Goal: Task Accomplishment & Management: Manage account settings

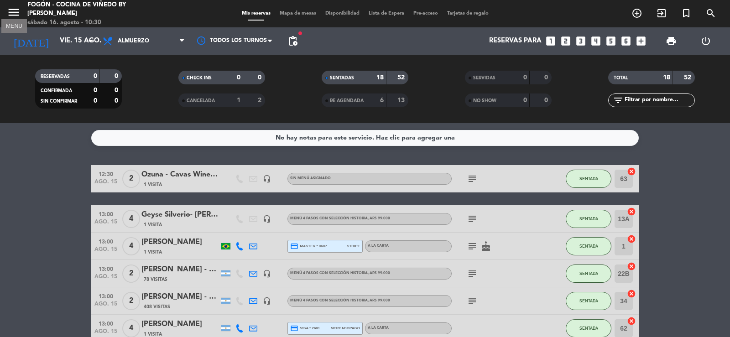
click at [16, 12] on icon "menu" at bounding box center [14, 12] width 14 height 14
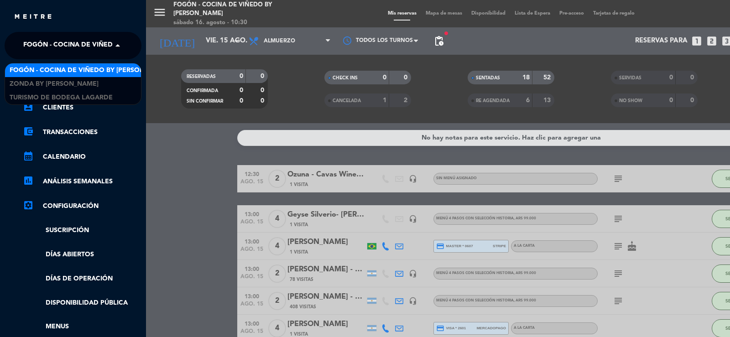
click at [35, 42] on span "Fogón - Cocina de viñedo by [PERSON_NAME]" at bounding box center [103, 45] width 160 height 19
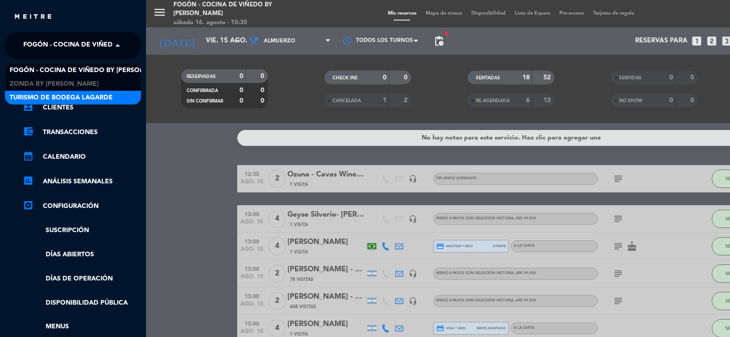
click at [41, 97] on span "Turismo de Bodega Lagarde" at bounding box center [61, 98] width 103 height 10
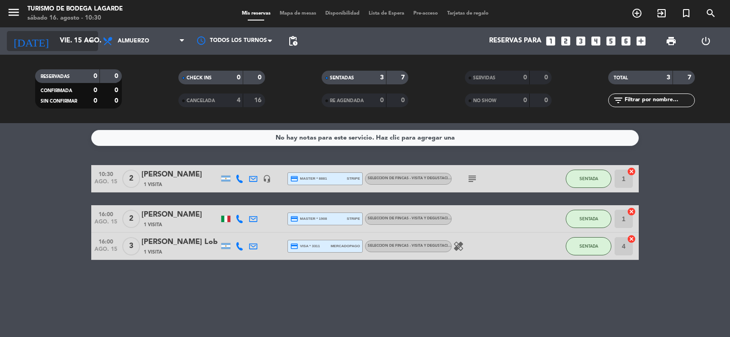
click at [55, 37] on input "vie. 15 ago." at bounding box center [99, 40] width 88 height 17
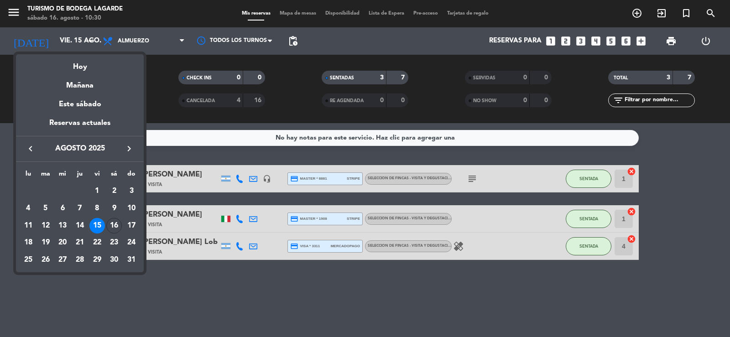
click at [116, 225] on div "16" at bounding box center [114, 226] width 16 height 16
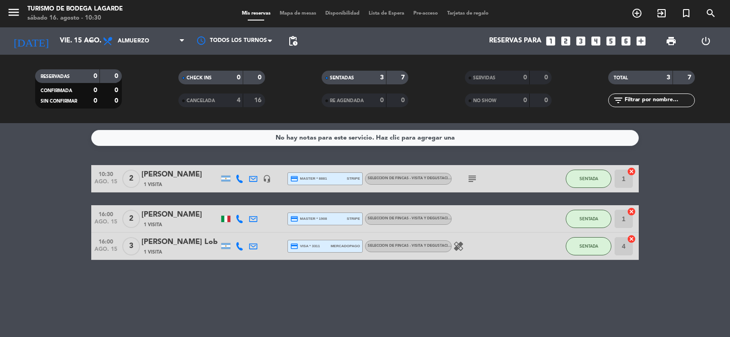
type input "sáb. 16 ago."
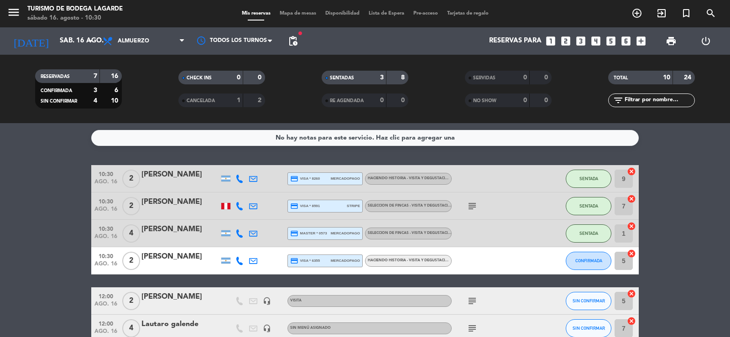
click at [475, 204] on icon "subject" at bounding box center [472, 206] width 11 height 11
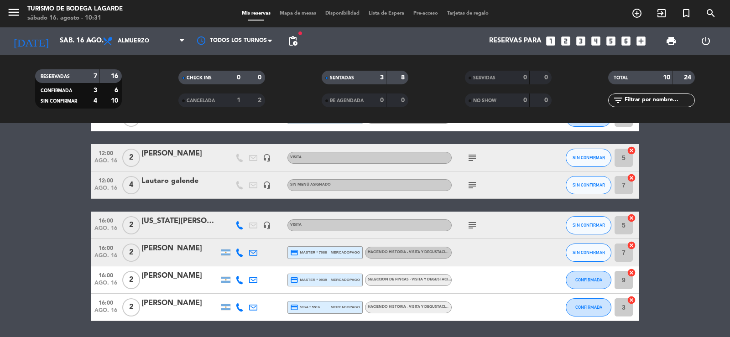
scroll to position [127, 0]
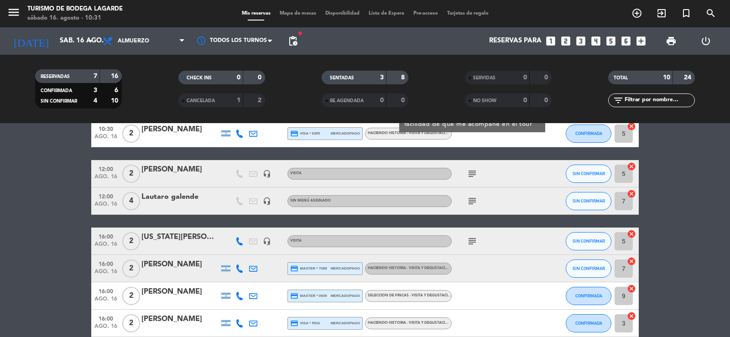
click at [472, 201] on icon "subject" at bounding box center [472, 201] width 11 height 11
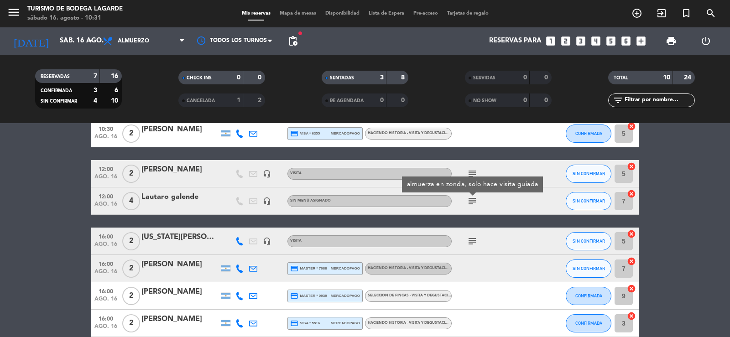
click at [471, 240] on icon "subject" at bounding box center [472, 241] width 11 height 11
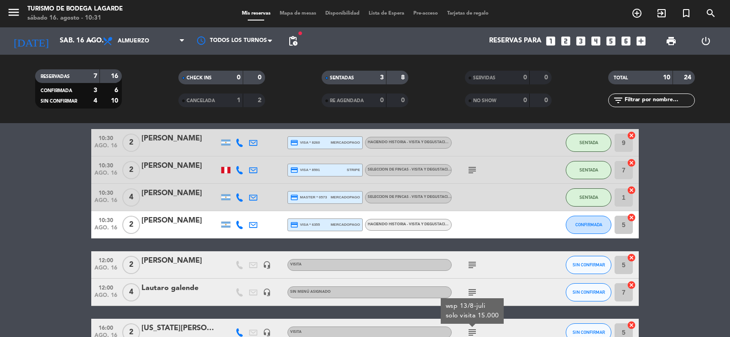
scroll to position [0, 0]
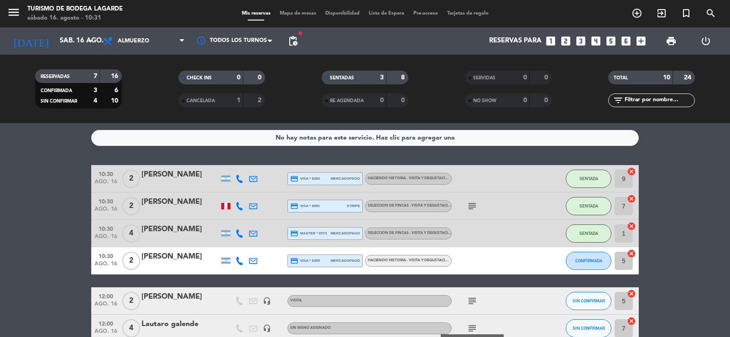
click at [473, 207] on icon "subject" at bounding box center [472, 206] width 11 height 11
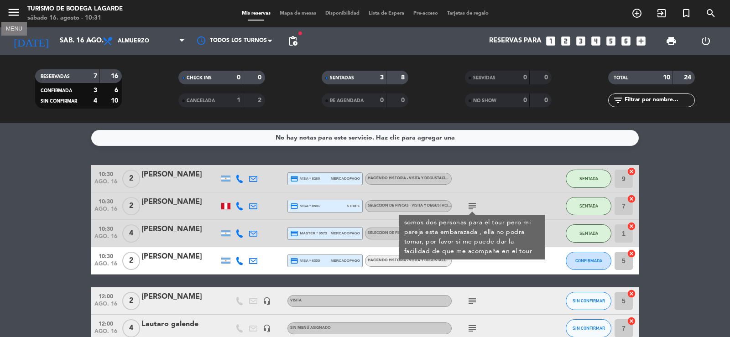
click at [12, 15] on icon "menu" at bounding box center [14, 12] width 14 height 14
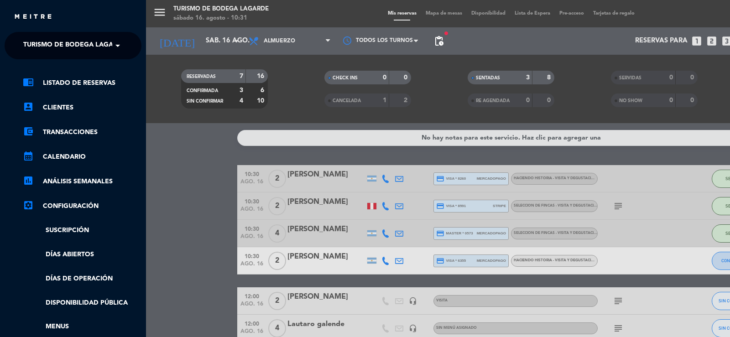
click at [51, 44] on span "Turismo de Bodega Lagarde" at bounding box center [74, 45] width 103 height 19
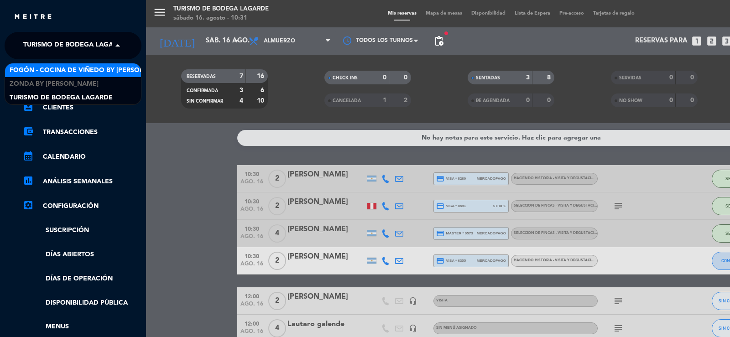
click at [53, 68] on span "Fogón - Cocina de viñedo by [PERSON_NAME]" at bounding box center [90, 70] width 160 height 10
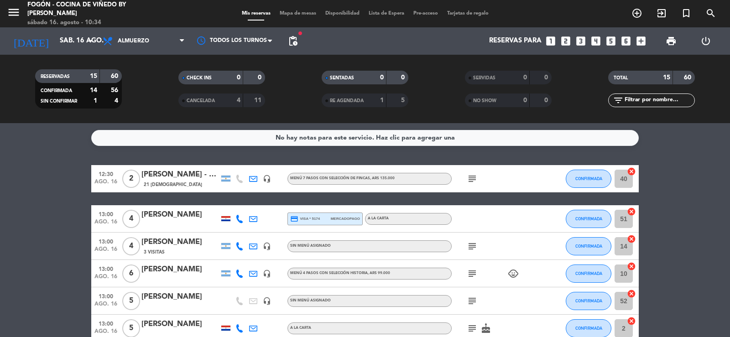
click at [470, 178] on icon "subject" at bounding box center [472, 178] width 11 height 11
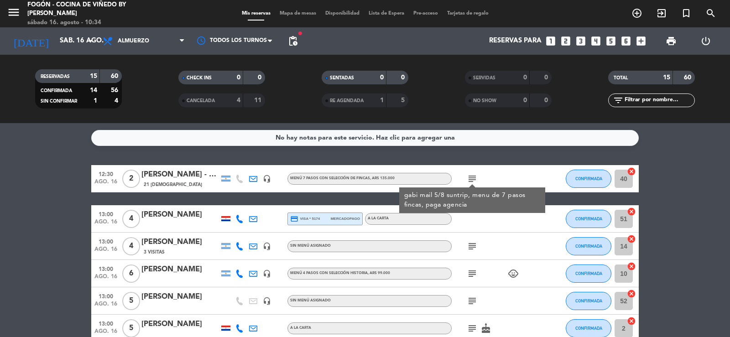
click at [470, 246] on icon "subject" at bounding box center [472, 246] width 11 height 11
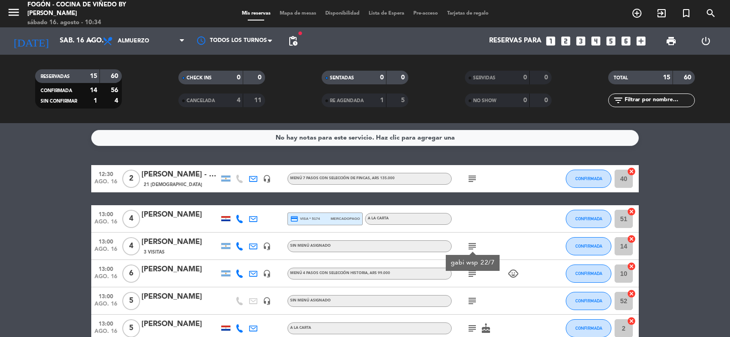
click at [470, 246] on icon "subject" at bounding box center [472, 246] width 11 height 11
click at [472, 272] on icon "subject" at bounding box center [472, 273] width 11 height 11
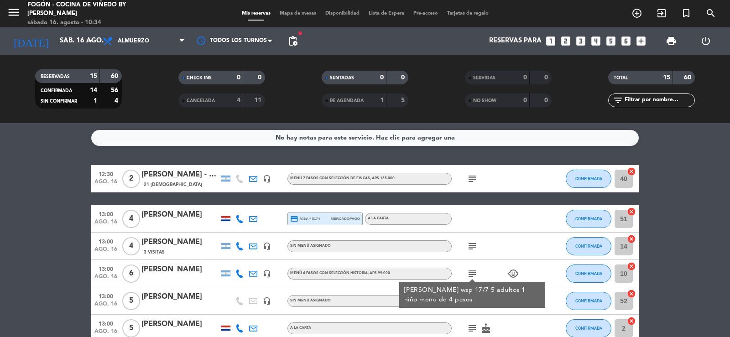
click at [472, 272] on icon "subject" at bounding box center [472, 273] width 11 height 11
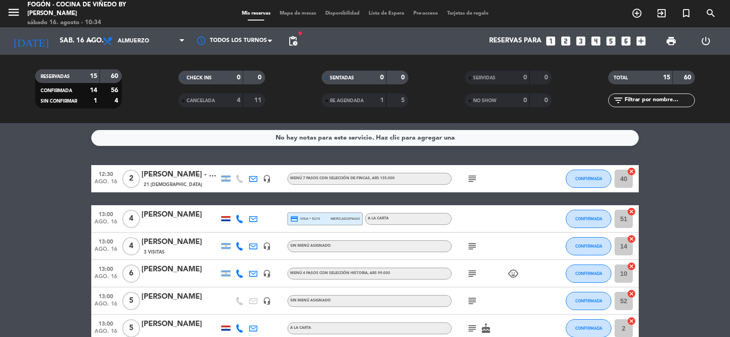
click at [470, 304] on icon "subject" at bounding box center [472, 301] width 11 height 11
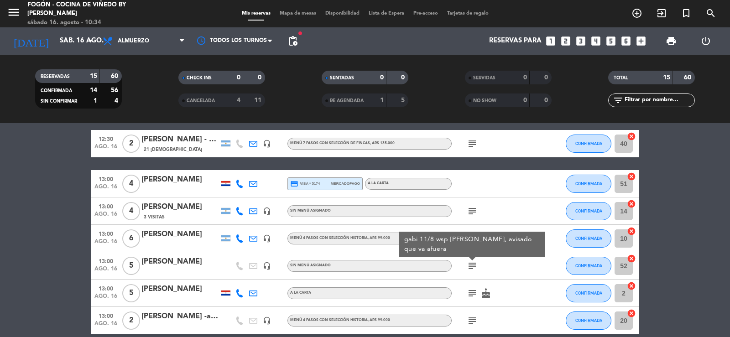
scroll to position [46, 0]
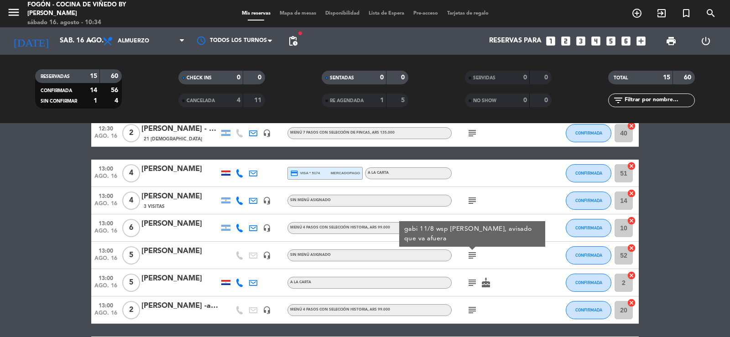
click at [472, 285] on icon "subject" at bounding box center [472, 283] width 11 height 11
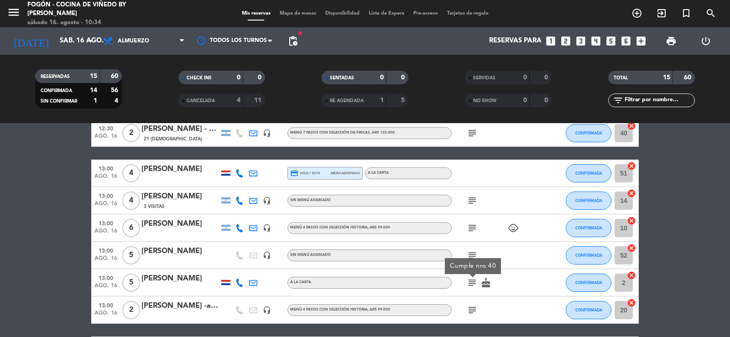
click at [471, 310] on icon "subject" at bounding box center [472, 310] width 11 height 11
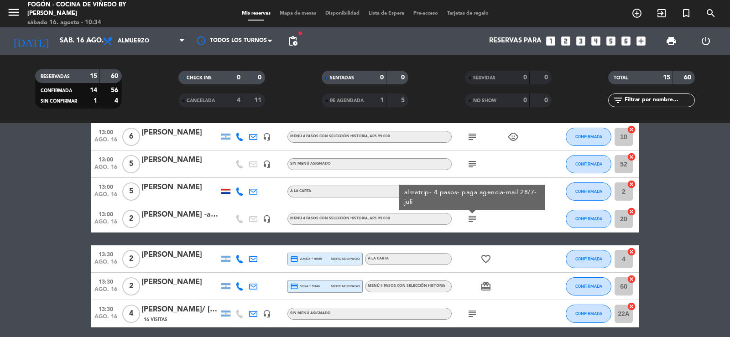
scroll to position [183, 0]
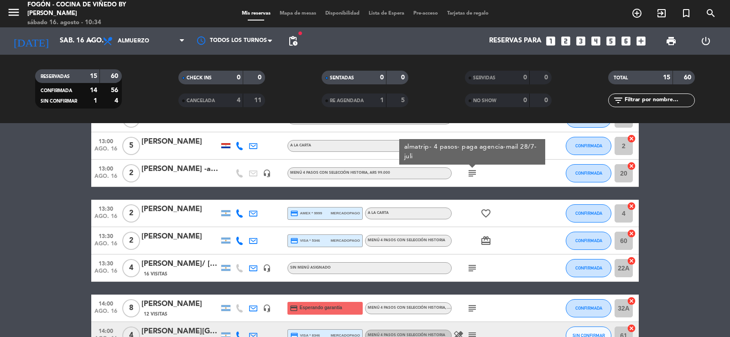
click at [472, 269] on icon "subject" at bounding box center [472, 268] width 11 height 11
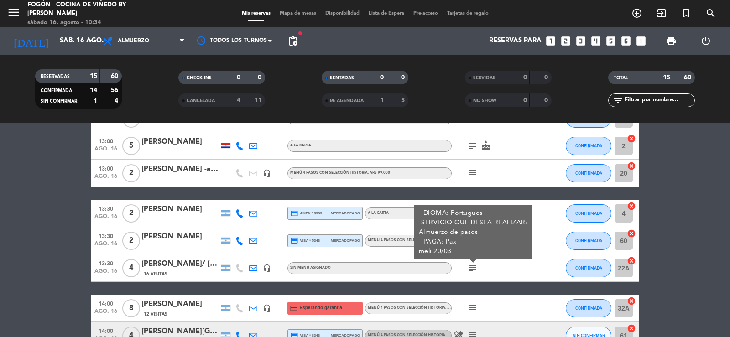
click at [472, 311] on icon "subject" at bounding box center [472, 308] width 11 height 11
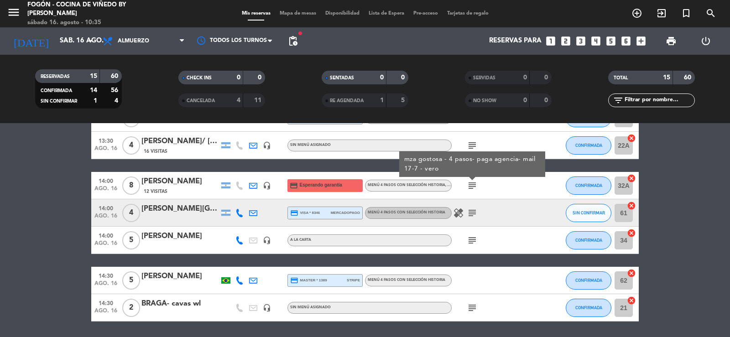
scroll to position [290, 0]
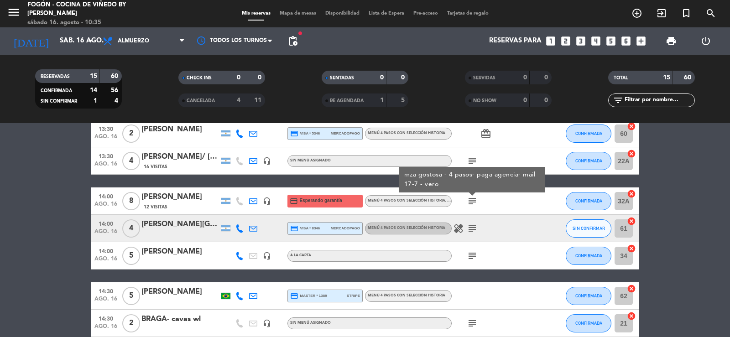
click at [472, 227] on icon "subject" at bounding box center [472, 228] width 11 height 11
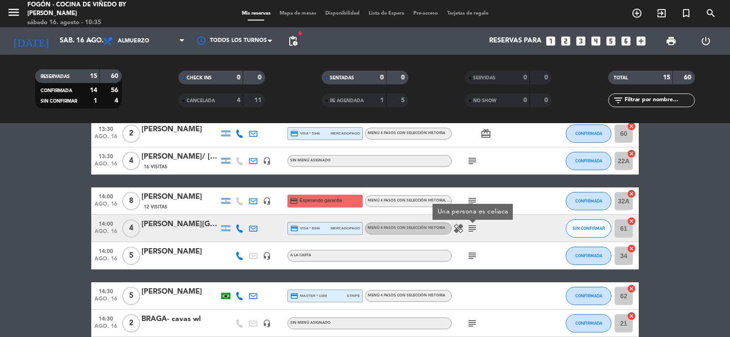
click at [470, 256] on icon "subject" at bounding box center [472, 256] width 11 height 11
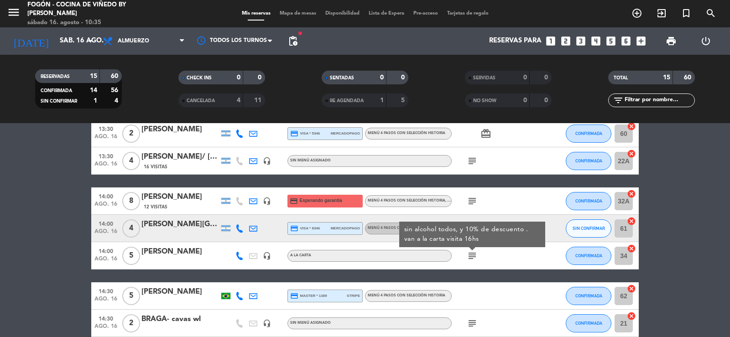
click at [471, 320] on icon "subject" at bounding box center [472, 323] width 11 height 11
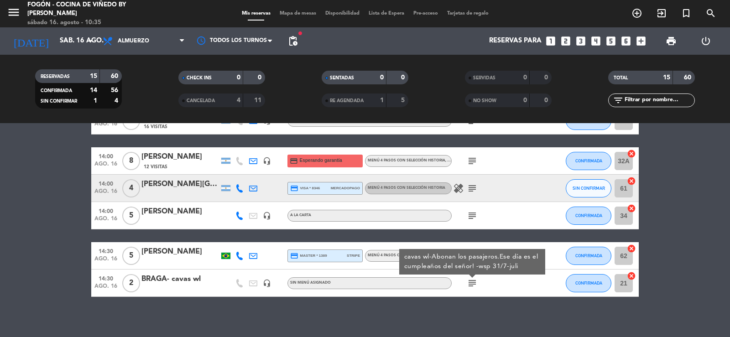
scroll to position [335, 0]
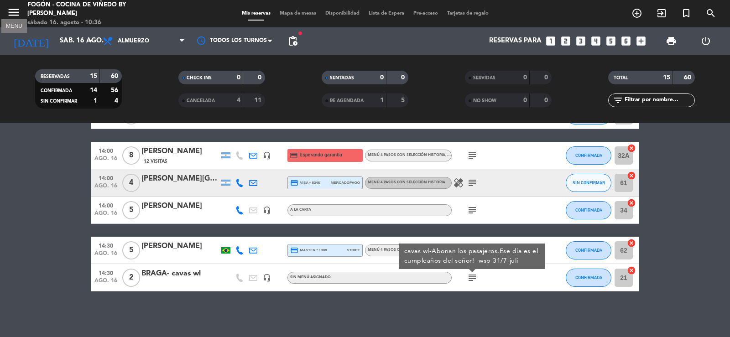
click at [12, 12] on icon "menu" at bounding box center [14, 12] width 14 height 14
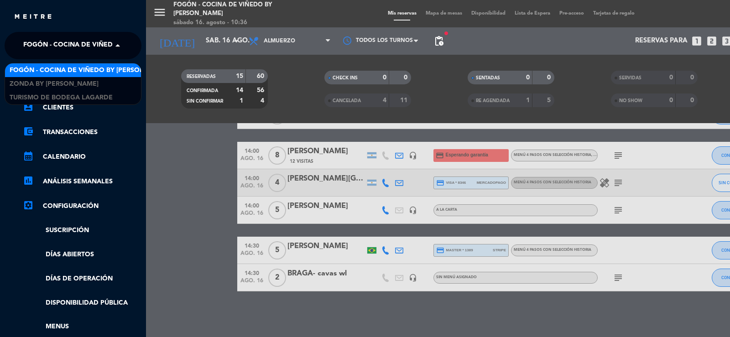
click at [38, 45] on span "Fogón - Cocina de viñedo by [PERSON_NAME]" at bounding box center [103, 45] width 160 height 19
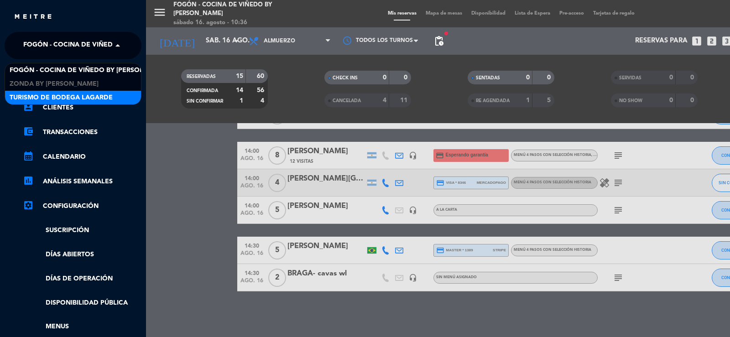
click at [48, 94] on span "Turismo de Bodega Lagarde" at bounding box center [61, 98] width 103 height 10
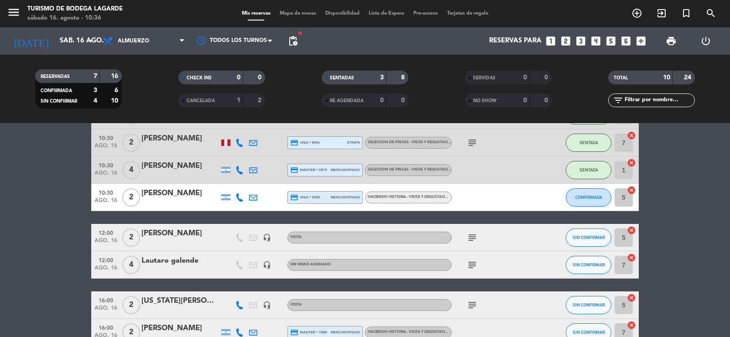
scroll to position [0, 0]
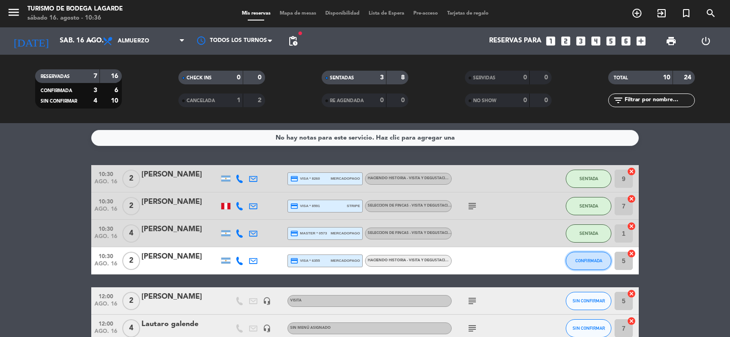
click at [588, 259] on span "CONFIRMADA" at bounding box center [589, 260] width 27 height 5
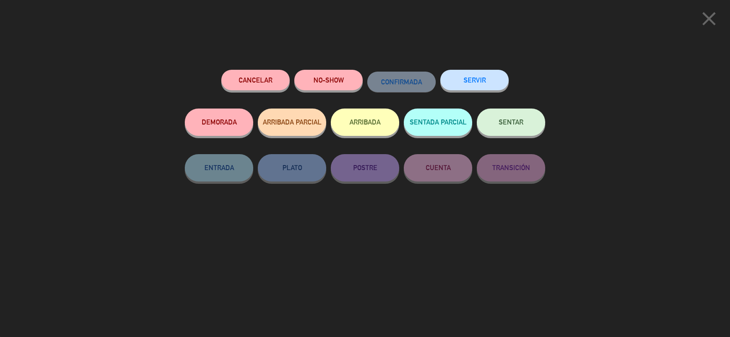
click at [514, 130] on button "SENTAR" at bounding box center [511, 122] width 68 height 27
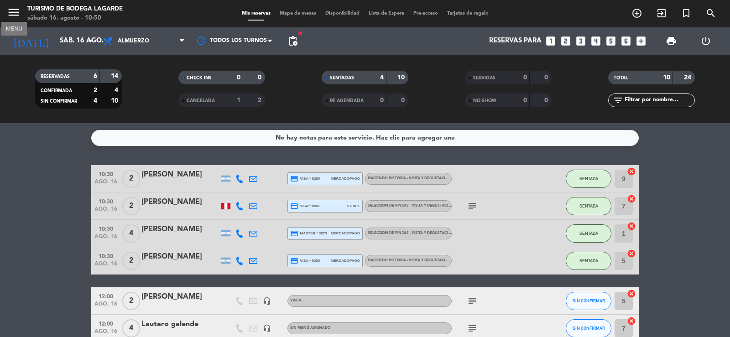
click at [12, 12] on icon "menu" at bounding box center [14, 12] width 14 height 14
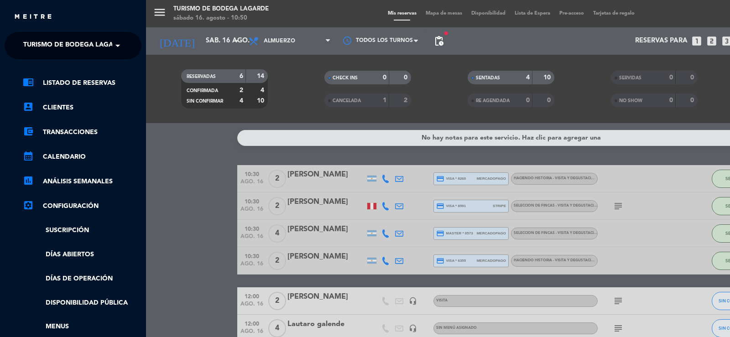
drag, startPoint x: 39, startPoint y: 42, endPoint x: 43, endPoint y: 52, distance: 11.4
click at [39, 42] on span "Turismo de Bodega Lagarde" at bounding box center [74, 45] width 103 height 19
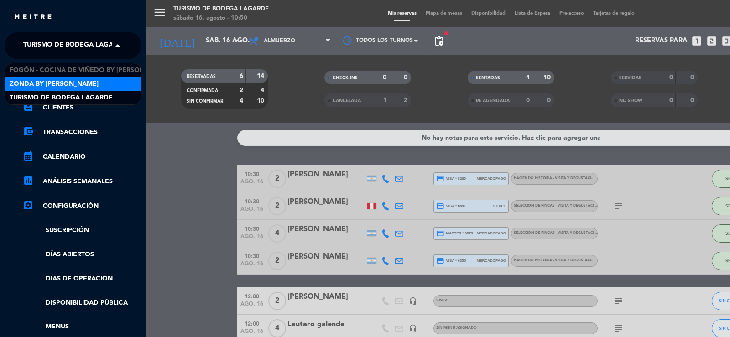
click at [48, 79] on span "Zonda by [PERSON_NAME]" at bounding box center [54, 84] width 89 height 10
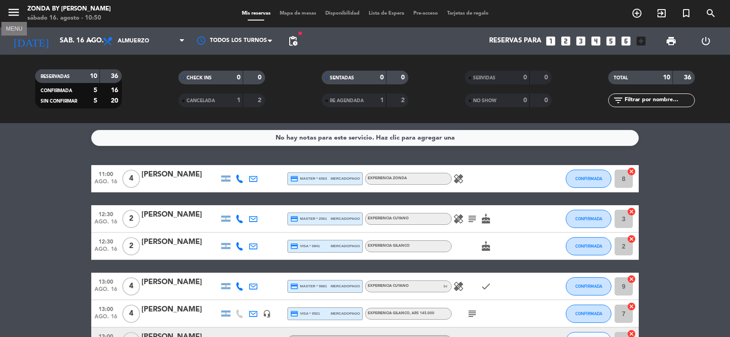
click at [14, 12] on icon "menu" at bounding box center [14, 12] width 14 height 14
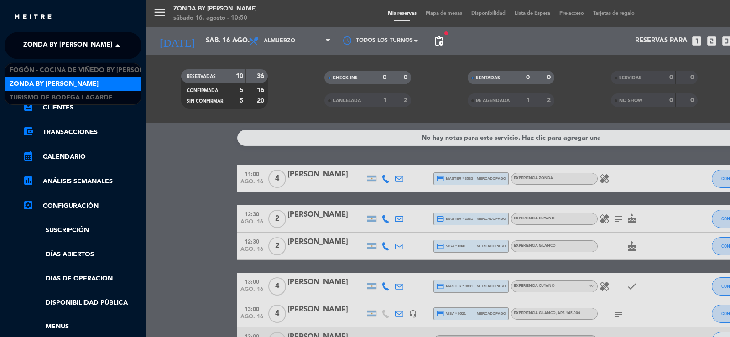
click at [63, 43] on span "Zonda by [PERSON_NAME]" at bounding box center [67, 45] width 89 height 19
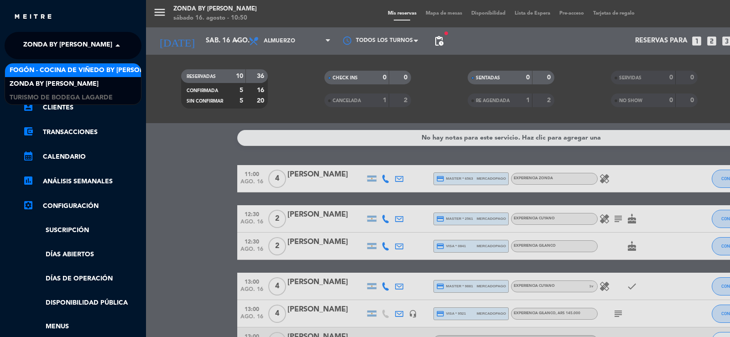
click at [64, 70] on span "Fogón - Cocina de viñedo by [PERSON_NAME]" at bounding box center [90, 70] width 160 height 10
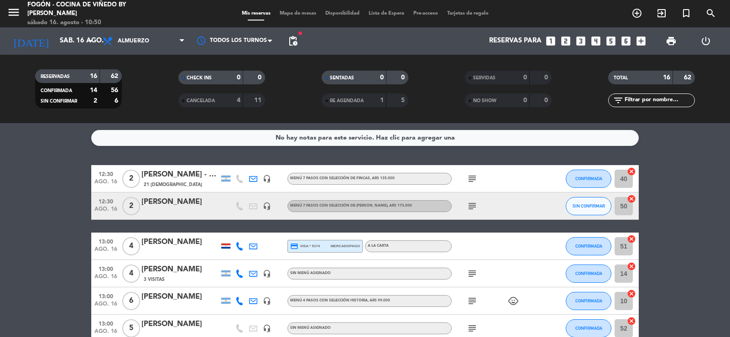
click at [473, 179] on icon "subject" at bounding box center [472, 178] width 11 height 11
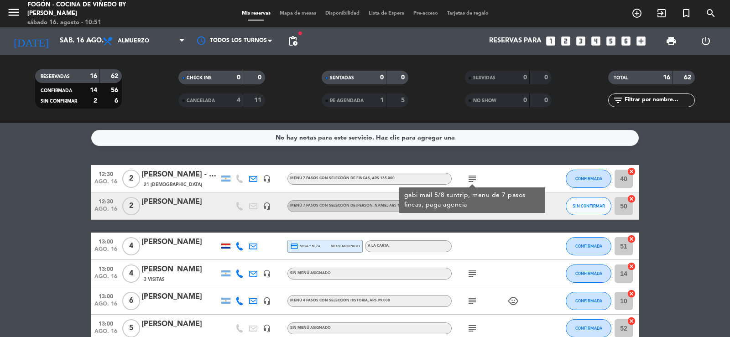
click at [478, 194] on div "gabi mail 5/8 suntrip, menu de 7 pasos fincas, paga agencia" at bounding box center [472, 200] width 136 height 19
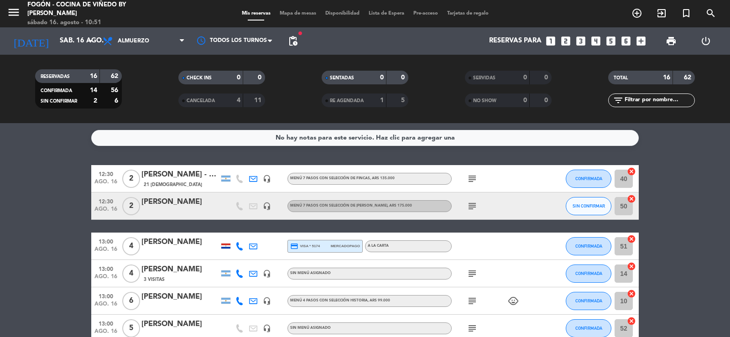
click at [471, 208] on icon "subject" at bounding box center [472, 206] width 11 height 11
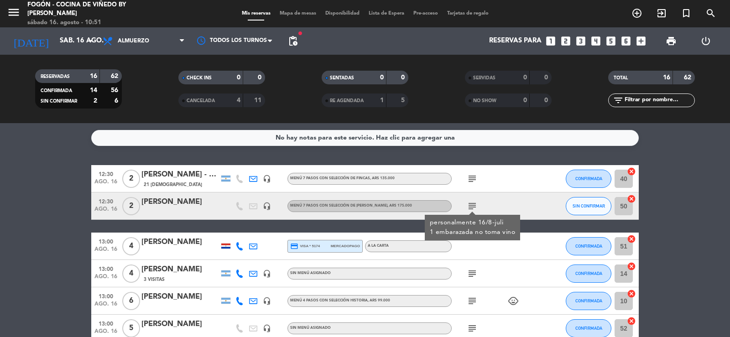
click at [471, 207] on icon "subject" at bounding box center [472, 206] width 11 height 11
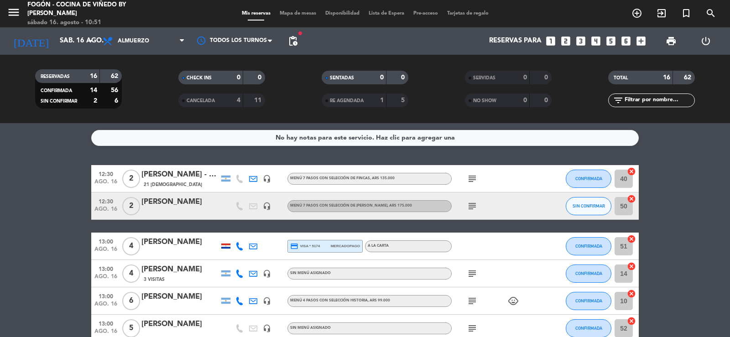
click at [473, 272] on icon "subject" at bounding box center [472, 273] width 11 height 11
click at [469, 302] on icon "subject" at bounding box center [472, 301] width 11 height 11
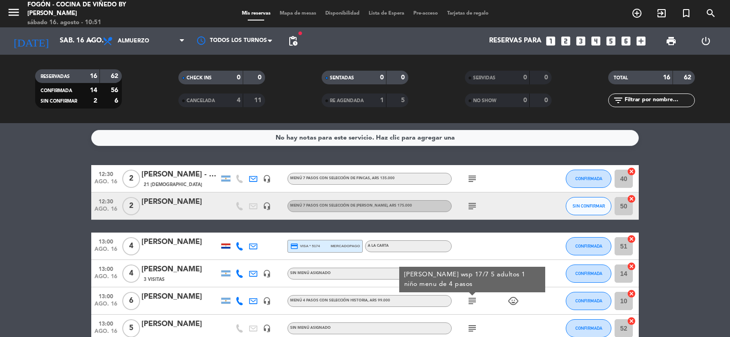
click at [472, 205] on icon "subject" at bounding box center [472, 206] width 11 height 11
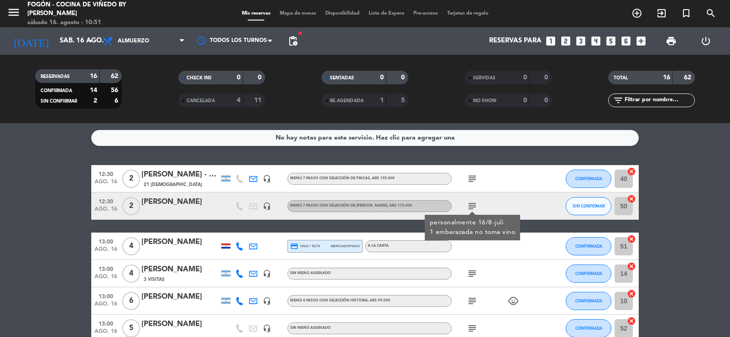
click at [473, 272] on icon "subject" at bounding box center [472, 273] width 11 height 11
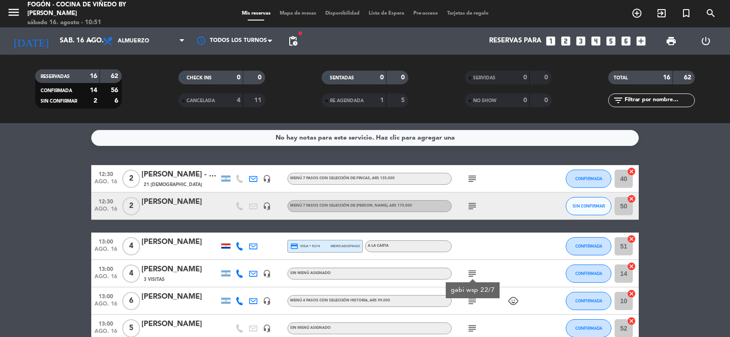
scroll to position [46, 0]
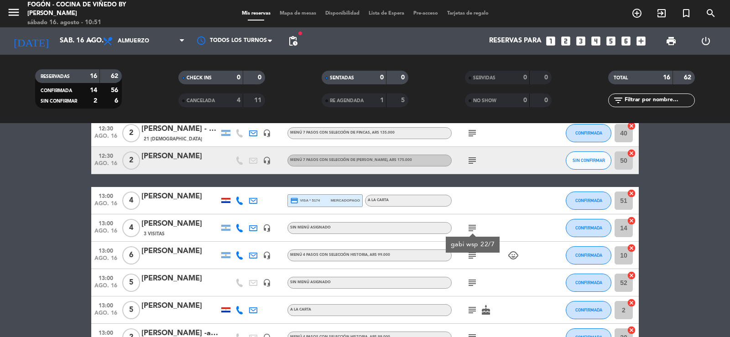
click at [472, 254] on icon "subject" at bounding box center [472, 255] width 11 height 11
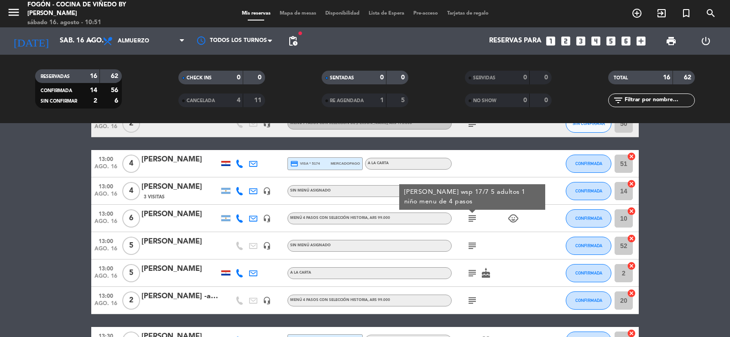
scroll to position [91, 0]
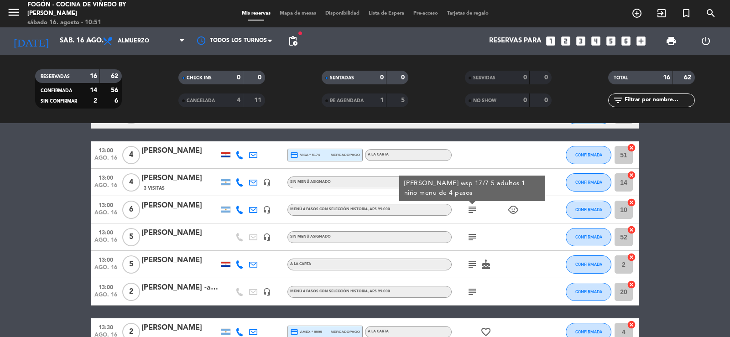
click at [472, 237] on icon "subject" at bounding box center [472, 237] width 11 height 11
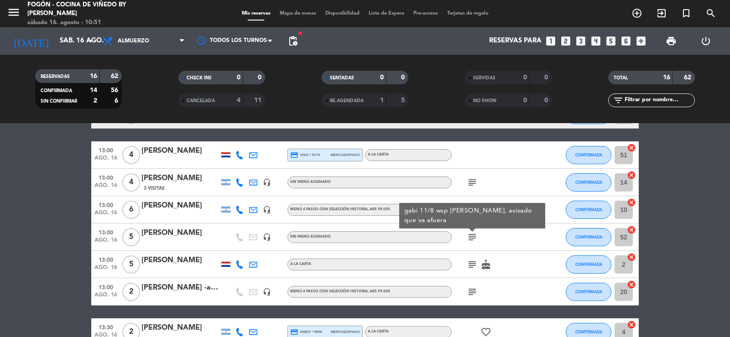
click at [472, 265] on icon "subject" at bounding box center [472, 264] width 11 height 11
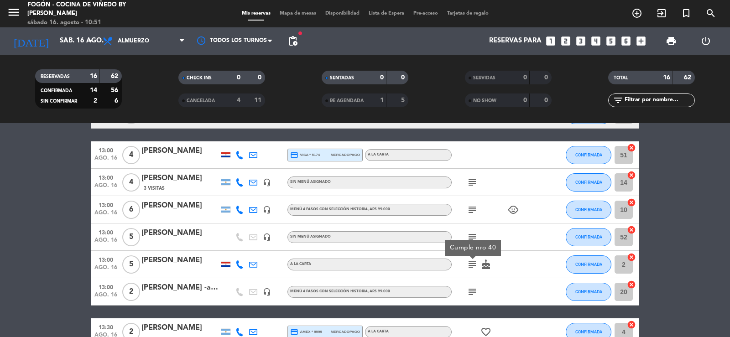
click at [473, 293] on icon "subject" at bounding box center [472, 292] width 11 height 11
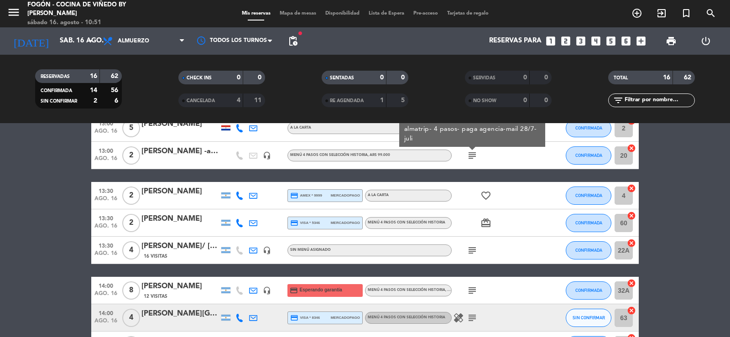
scroll to position [228, 0]
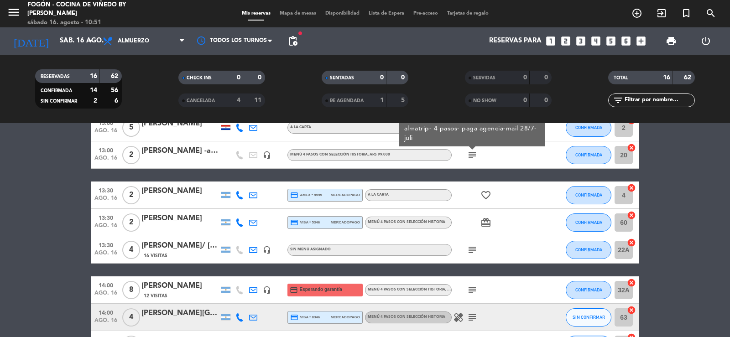
click at [472, 249] on icon "subject" at bounding box center [472, 250] width 11 height 11
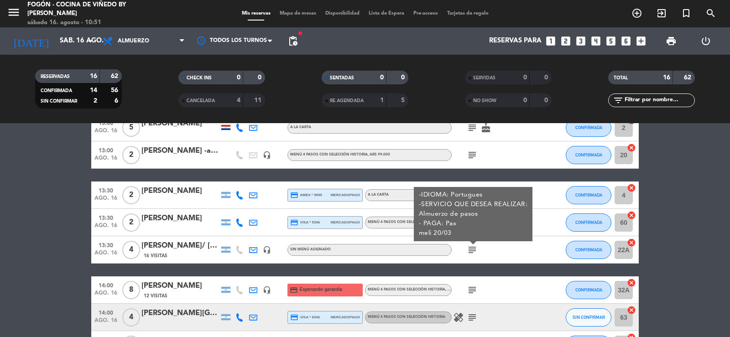
click at [470, 290] on icon "subject" at bounding box center [472, 290] width 11 height 11
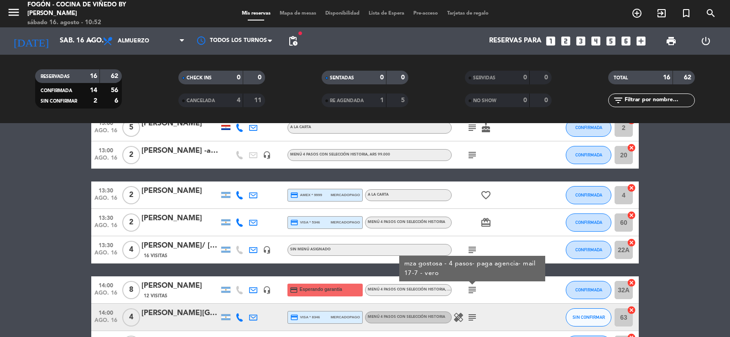
click at [174, 282] on div "[PERSON_NAME]" at bounding box center [180, 286] width 78 height 12
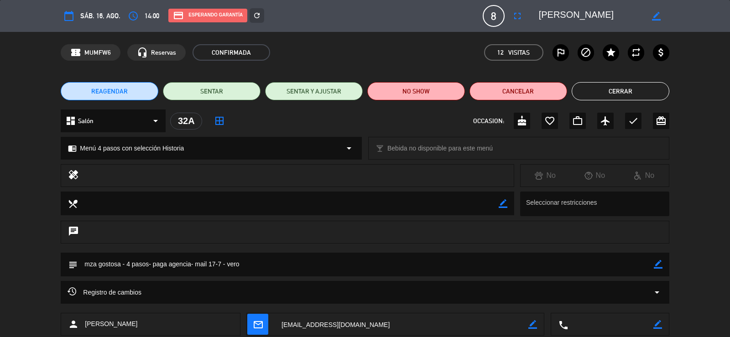
click at [624, 90] on button "Cerrar" at bounding box center [621, 91] width 98 height 18
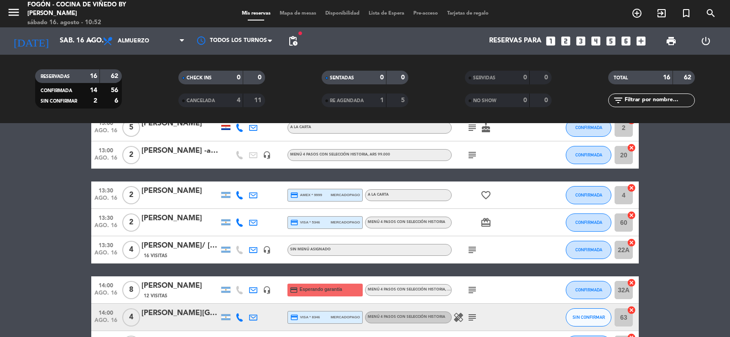
click at [471, 316] on icon "subject" at bounding box center [472, 317] width 11 height 11
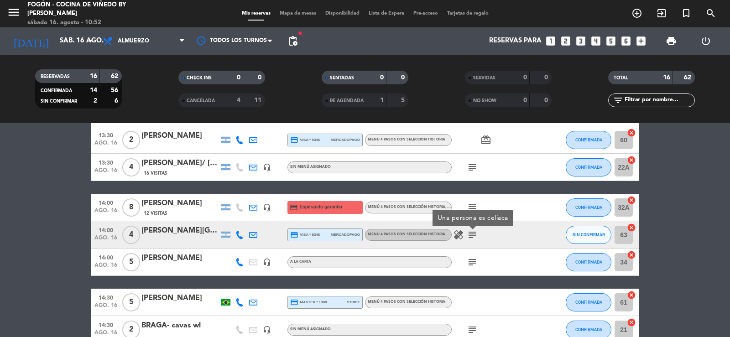
scroll to position [320, 0]
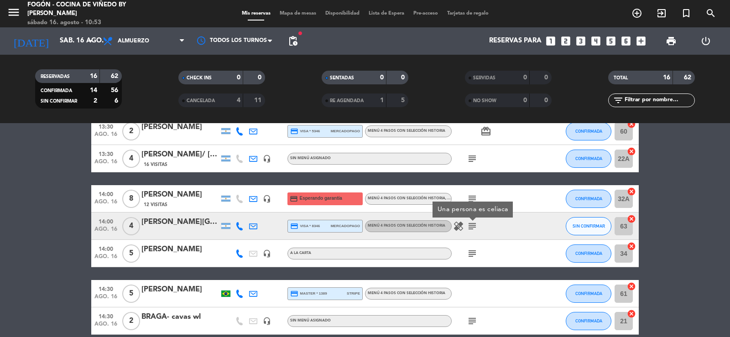
click at [472, 252] on icon "subject" at bounding box center [472, 253] width 11 height 11
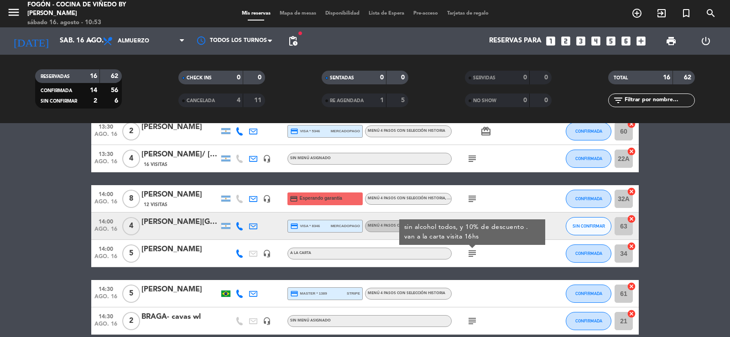
scroll to position [363, 0]
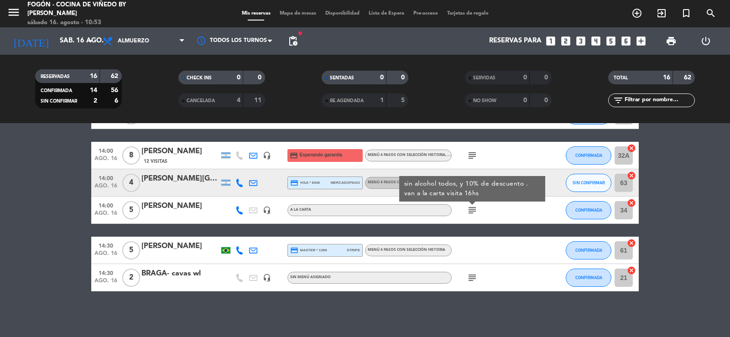
click at [472, 278] on icon "subject" at bounding box center [472, 277] width 11 height 11
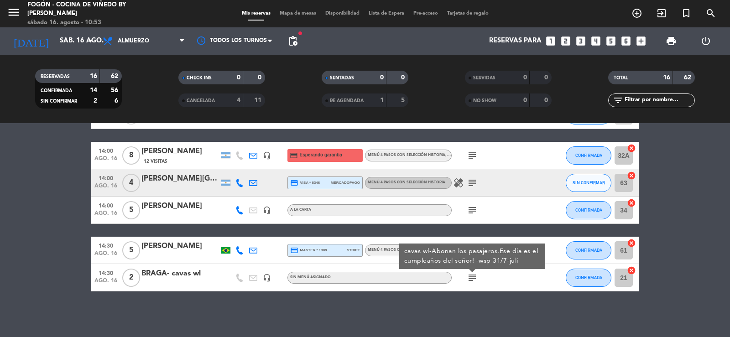
click at [472, 278] on icon "subject" at bounding box center [472, 277] width 11 height 11
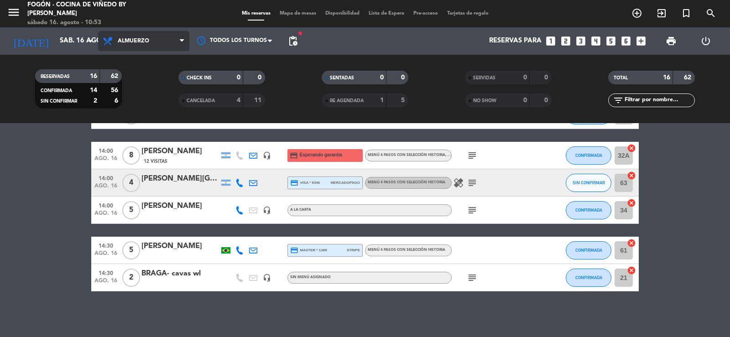
click at [140, 41] on span "Almuerzo" at bounding box center [133, 41] width 31 height 6
click at [147, 103] on div "menu Fogón - Cocina de viñedo by Lagarde sábado 16. agosto - 10:53 Mis reservas…" at bounding box center [365, 61] width 730 height 123
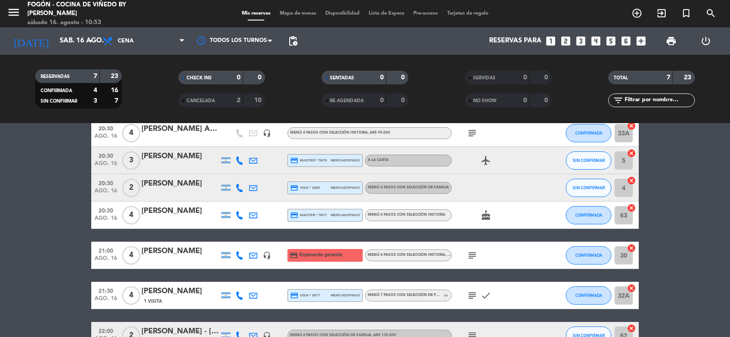
scroll to position [0, 0]
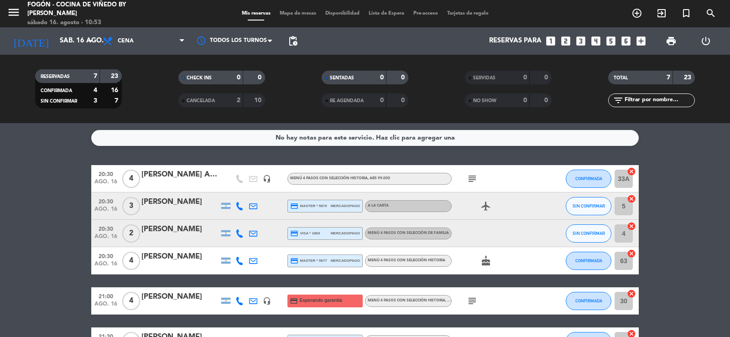
click at [473, 178] on icon "subject" at bounding box center [472, 178] width 11 height 11
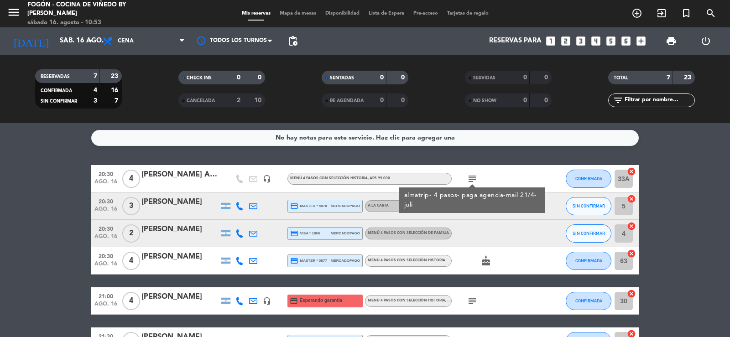
click at [172, 183] on div at bounding box center [180, 184] width 78 height 7
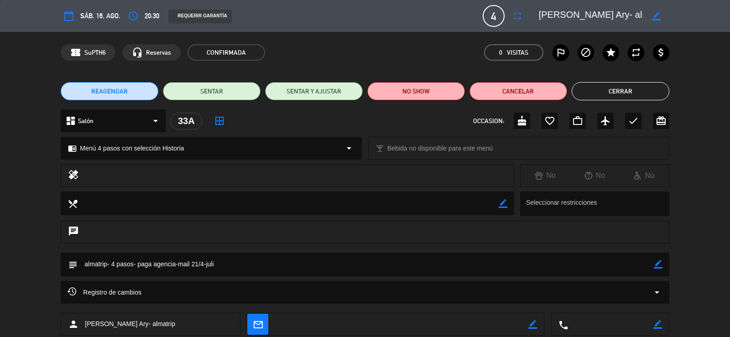
click at [614, 91] on button "Cerrar" at bounding box center [621, 91] width 98 height 18
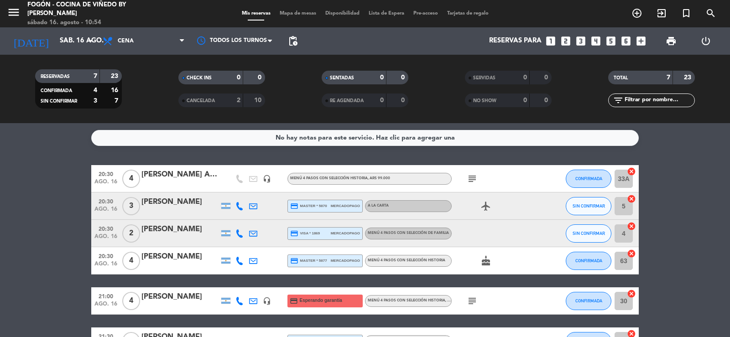
click at [472, 300] on icon "subject" at bounding box center [472, 301] width 11 height 11
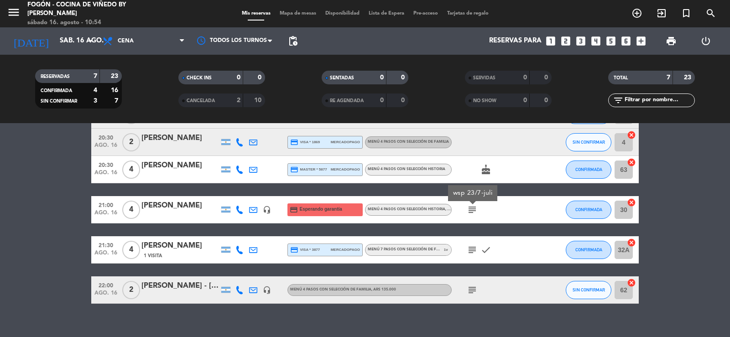
click at [471, 249] on icon "subject" at bounding box center [472, 250] width 11 height 11
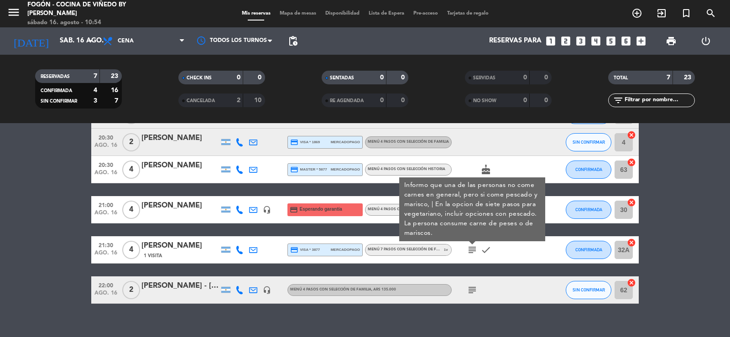
click at [471, 290] on icon "subject" at bounding box center [472, 290] width 11 height 11
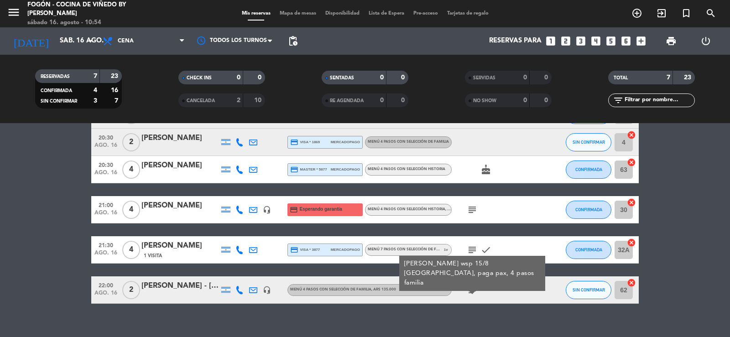
scroll to position [0, 0]
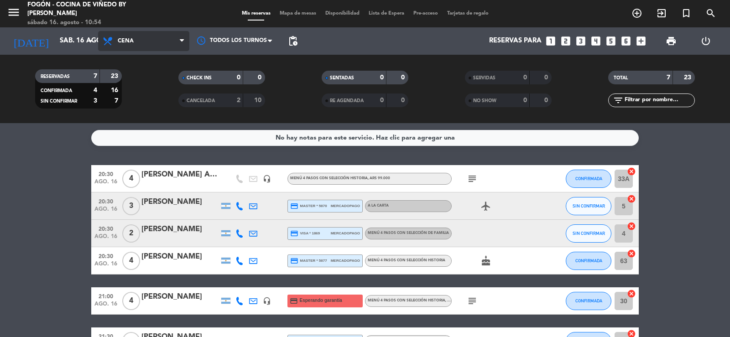
click at [124, 44] on span "Cena" at bounding box center [126, 41] width 16 height 6
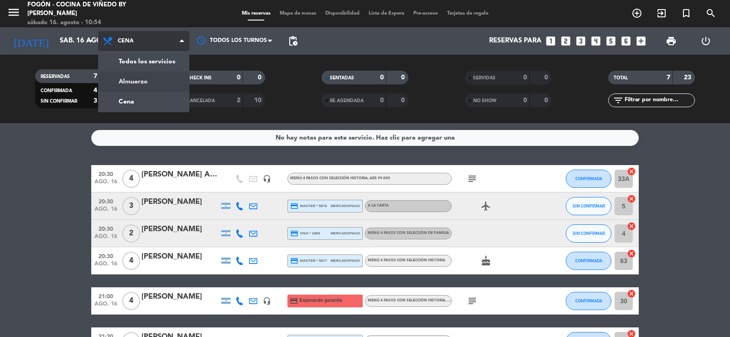
click at [133, 79] on div "menu Fogón - Cocina de viñedo by Lagarde sábado 16. agosto - 10:54 Mis reservas…" at bounding box center [365, 61] width 730 height 123
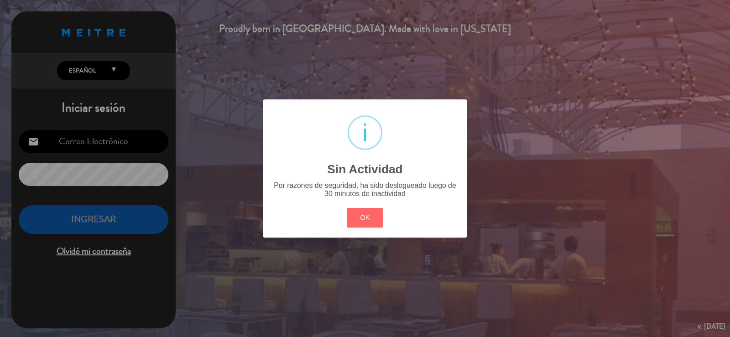
type input "[EMAIL_ADDRESS][DOMAIN_NAME]"
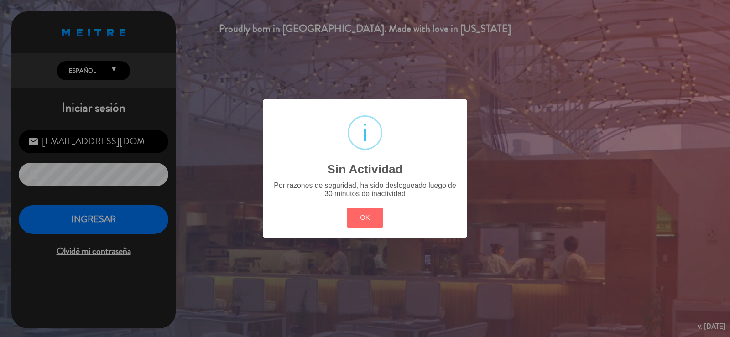
click at [135, 46] on div "? ! i Sin Actividad × Por razones de seguridad, ha sido deslogueado luego de 30…" at bounding box center [365, 168] width 730 height 337
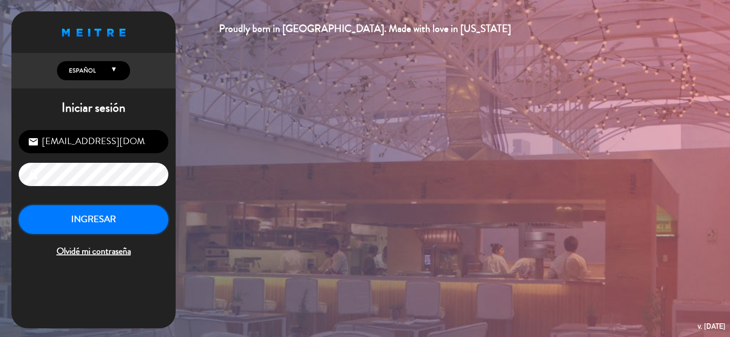
click at [118, 221] on button "INGRESAR" at bounding box center [94, 219] width 150 height 29
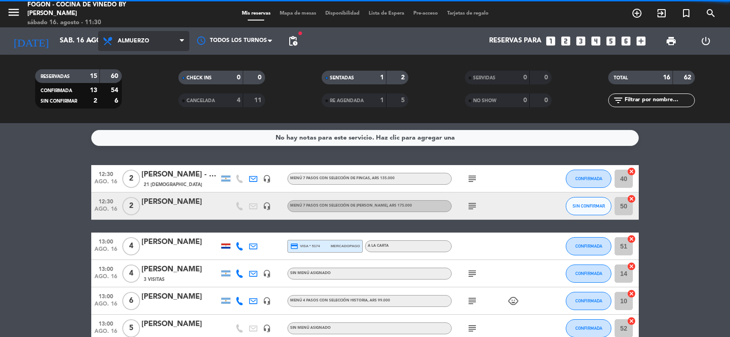
click at [153, 38] on span "Almuerzo" at bounding box center [143, 41] width 91 height 20
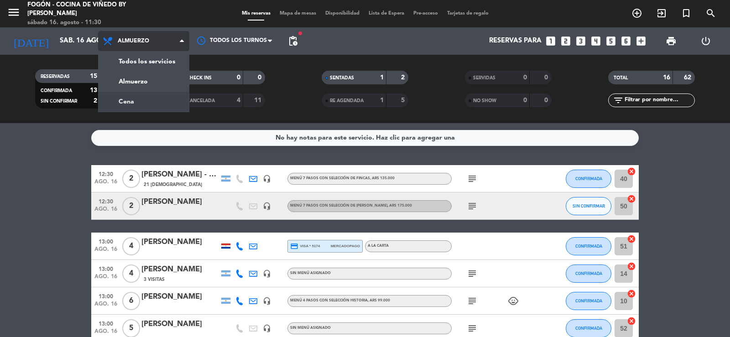
click at [134, 100] on div "menu Fogón - Cocina de viñedo by Lagarde sábado 16. agosto - 11:30 Mis reservas…" at bounding box center [365, 61] width 730 height 123
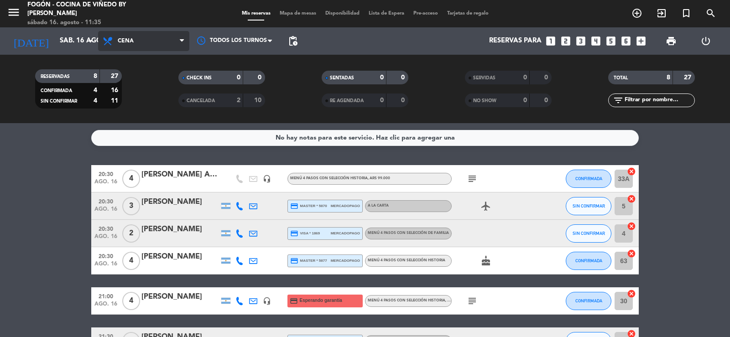
click at [129, 42] on span "Cena" at bounding box center [126, 41] width 16 height 6
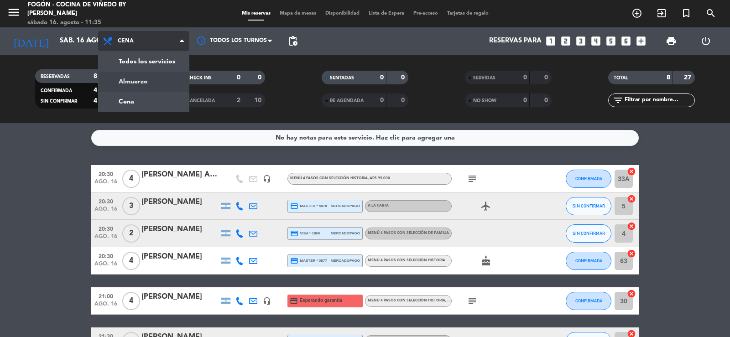
click at [136, 80] on div "menu Fogón - Cocina de viñedo by Lagarde sábado 16. agosto - 11:35 Mis reservas…" at bounding box center [365, 61] width 730 height 123
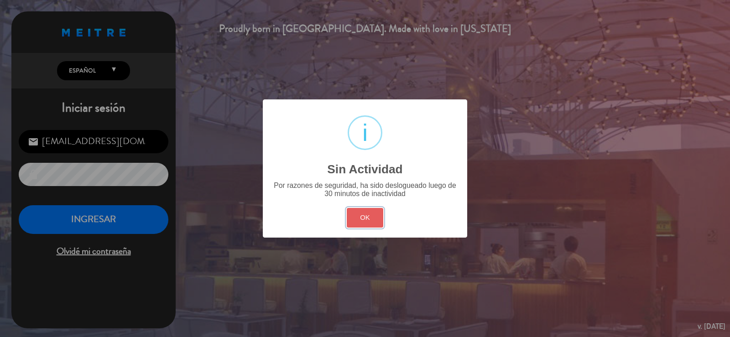
click at [372, 217] on button "OK" at bounding box center [365, 218] width 37 height 20
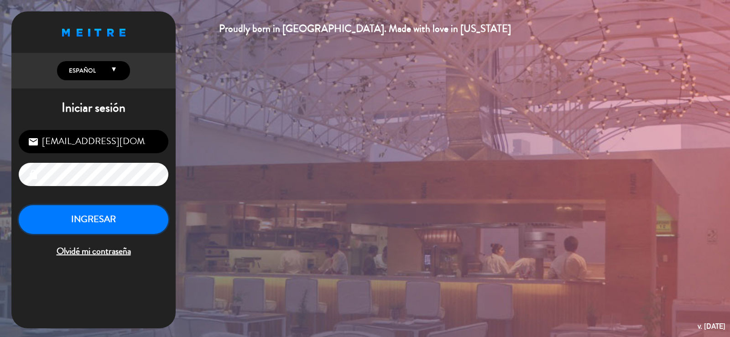
click at [87, 229] on button "INGRESAR" at bounding box center [94, 219] width 150 height 29
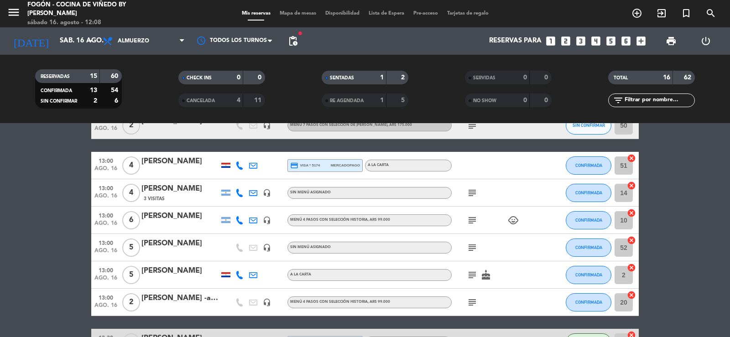
scroll to position [91, 0]
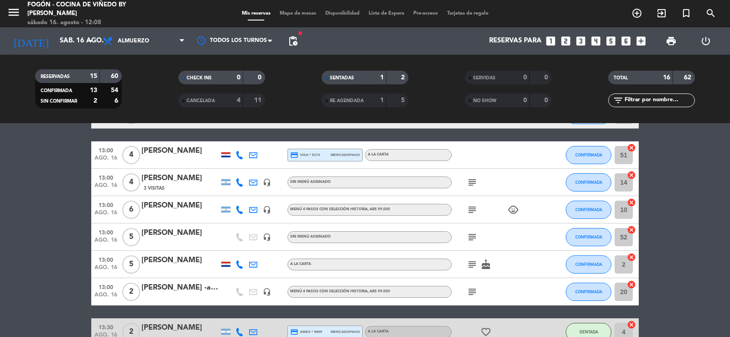
click at [472, 263] on icon "subject" at bounding box center [472, 264] width 11 height 11
click at [484, 263] on icon "cake" at bounding box center [486, 264] width 11 height 11
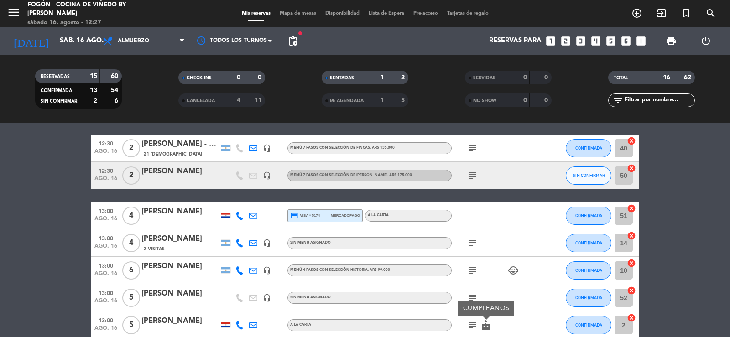
scroll to position [0, 0]
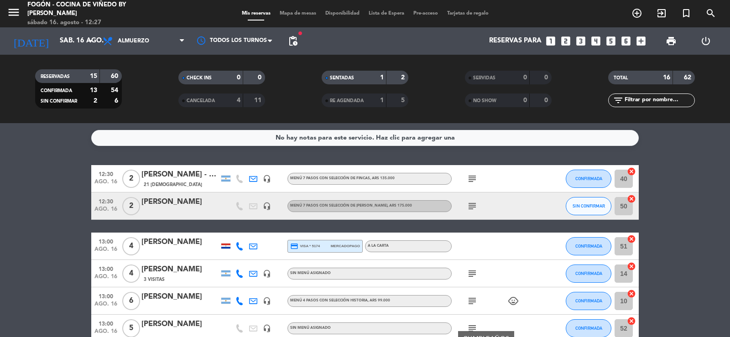
click at [182, 207] on div "[PERSON_NAME]" at bounding box center [180, 202] width 78 height 12
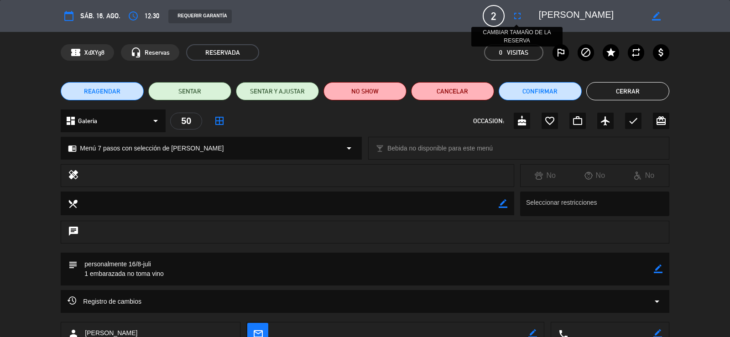
click at [516, 15] on icon "fullscreen" at bounding box center [517, 15] width 11 height 11
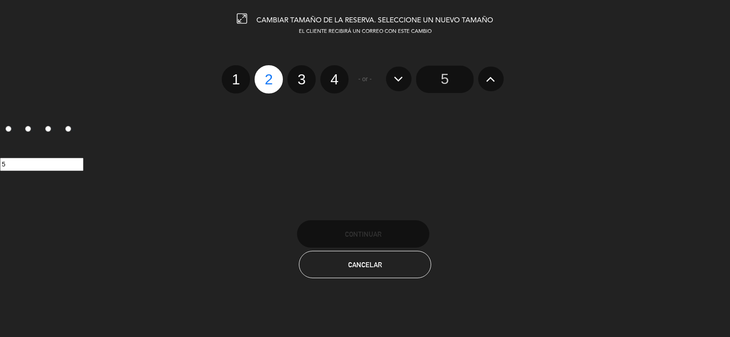
click at [491, 78] on icon at bounding box center [491, 79] width 10 height 15
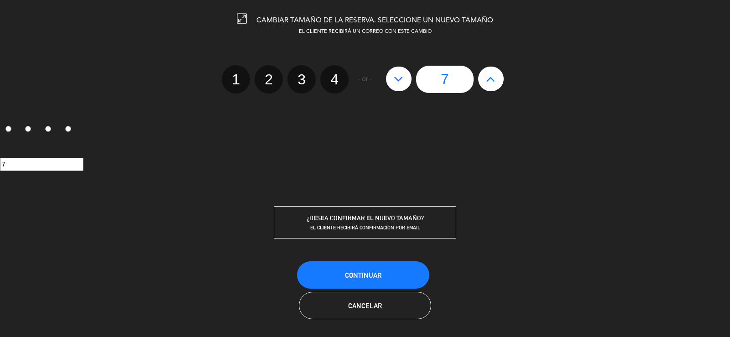
click at [491, 78] on icon at bounding box center [491, 79] width 10 height 15
type input "8"
click at [351, 266] on button "Continuar" at bounding box center [363, 275] width 132 height 27
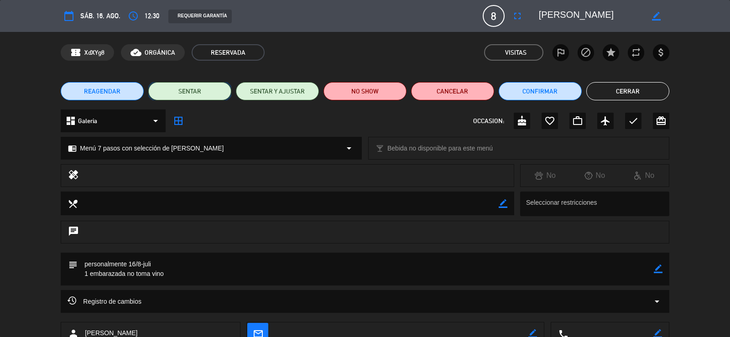
click at [200, 92] on button "SENTAR" at bounding box center [189, 91] width 83 height 18
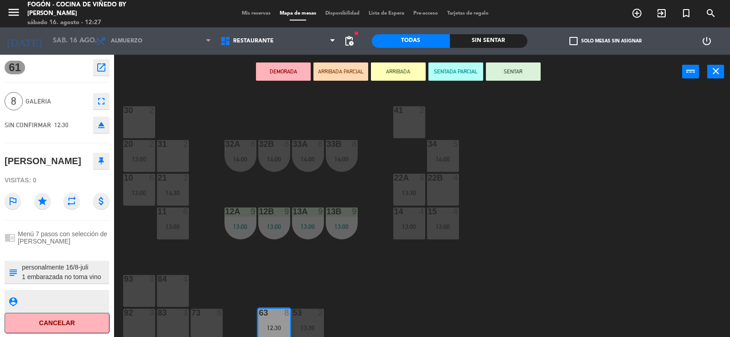
click at [416, 116] on div "41 2" at bounding box center [409, 122] width 32 height 32
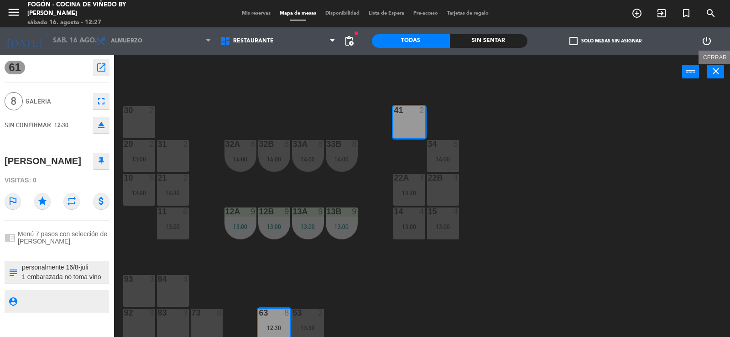
click at [716, 73] on icon "close" at bounding box center [716, 71] width 11 height 11
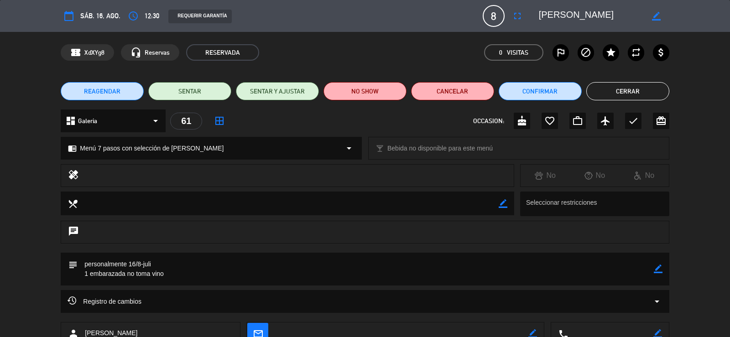
click at [607, 93] on button "Cerrar" at bounding box center [628, 91] width 83 height 18
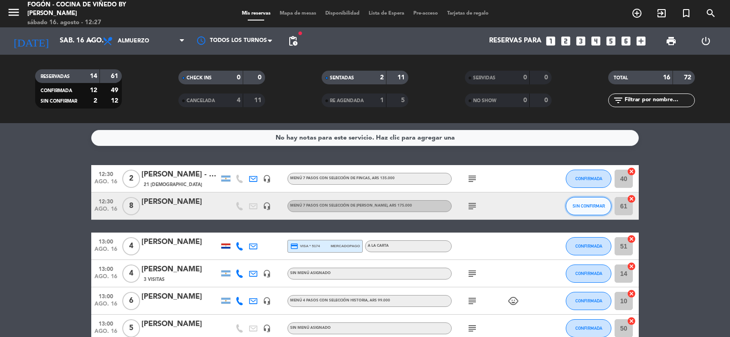
click at [571, 206] on button "SIN CONFIRMAR" at bounding box center [589, 206] width 46 height 18
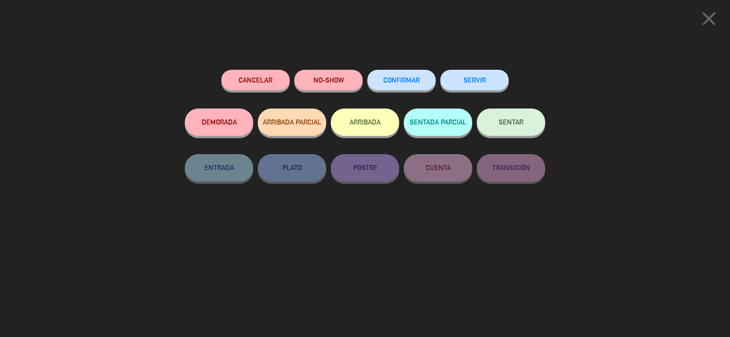
click at [498, 121] on button "SENTAR" at bounding box center [511, 122] width 68 height 27
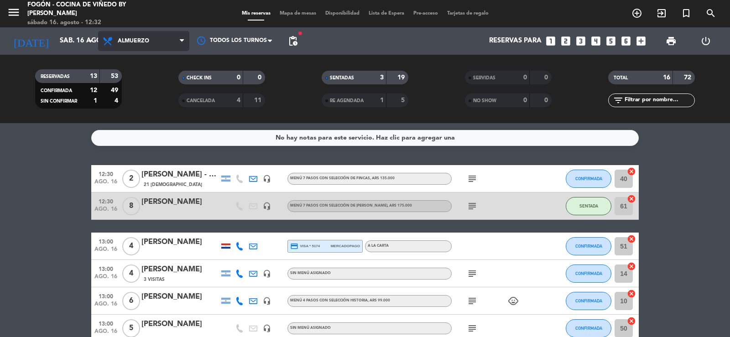
click at [138, 34] on span "Almuerzo" at bounding box center [143, 41] width 91 height 20
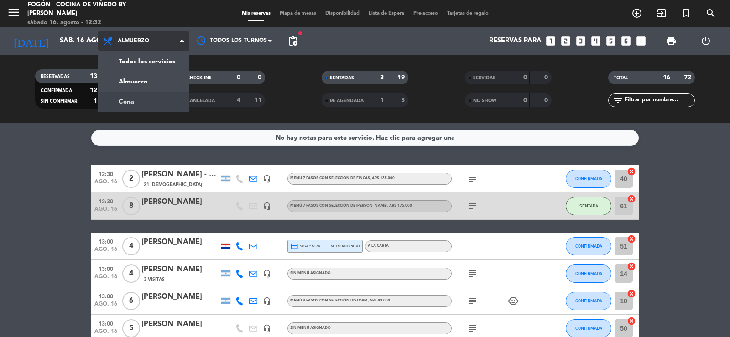
click at [140, 102] on div "menu Fogón - Cocina de viñedo by Lagarde sábado 16. agosto - 12:32 Mis reservas…" at bounding box center [365, 61] width 730 height 123
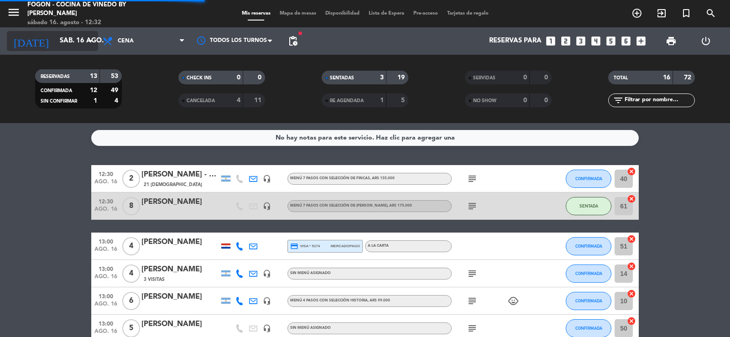
click at [72, 42] on input "sáb. 16 ago." at bounding box center [99, 40] width 88 height 17
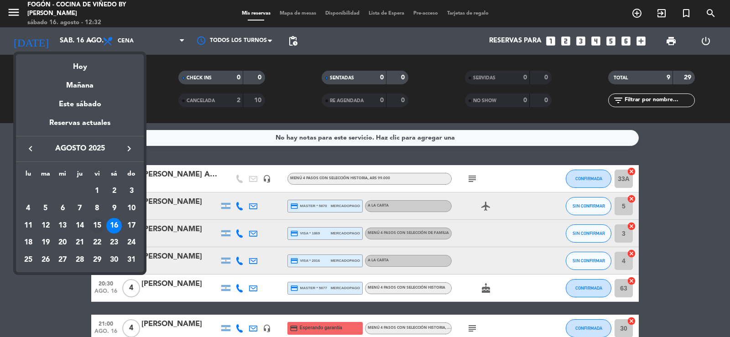
click at [100, 225] on div "15" at bounding box center [97, 226] width 16 height 16
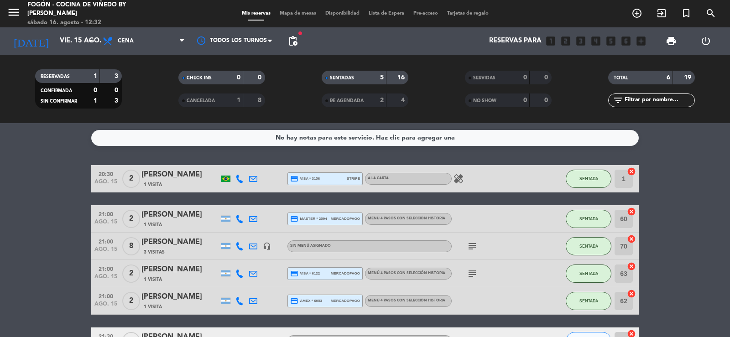
click at [206, 95] on div "CANCELADA" at bounding box center [202, 100] width 42 height 10
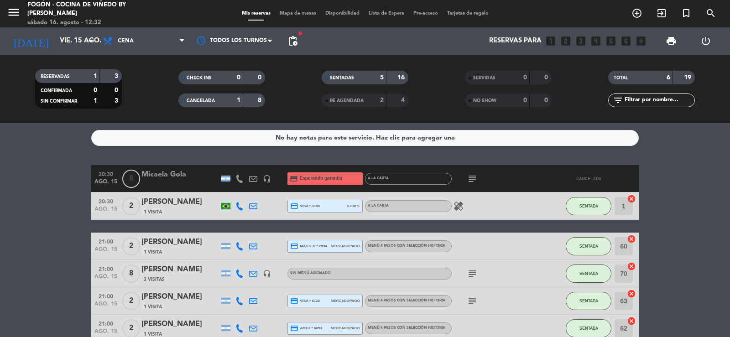
click at [206, 95] on div "CANCELADA" at bounding box center [202, 100] width 42 height 10
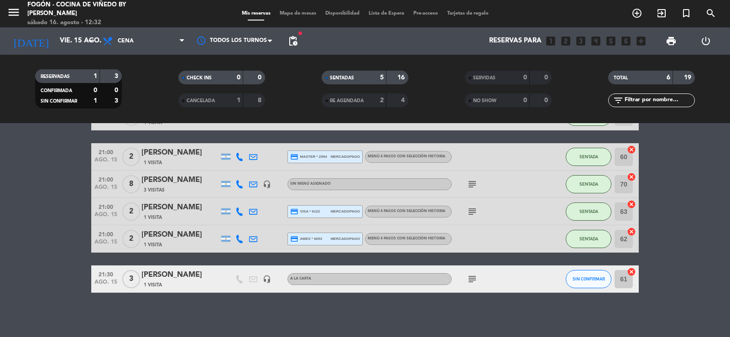
scroll to position [63, 0]
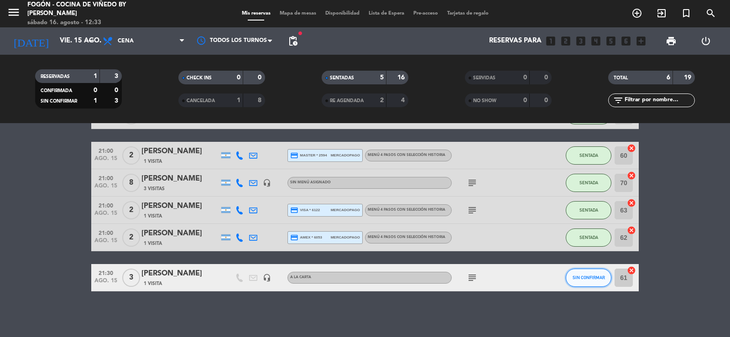
click at [582, 280] on span "SIN CONFIRMAR" at bounding box center [589, 277] width 32 height 5
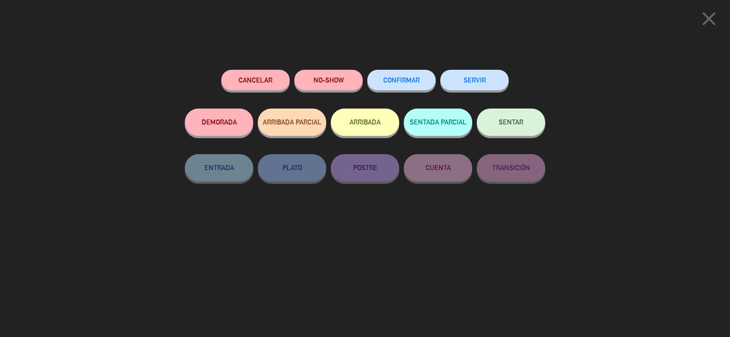
click at [516, 132] on button "SENTAR" at bounding box center [511, 122] width 68 height 27
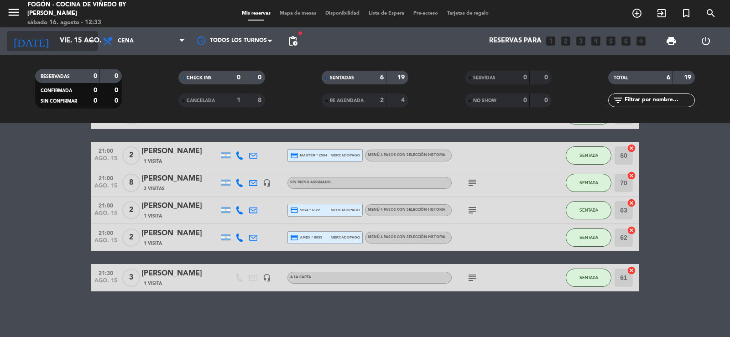
click at [62, 36] on input "vie. 15 ago." at bounding box center [99, 40] width 88 height 17
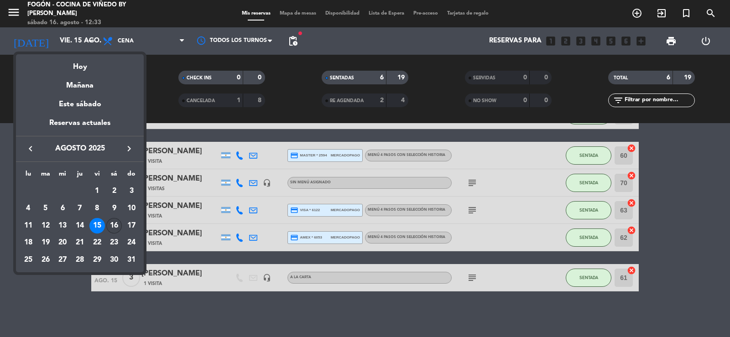
click at [115, 225] on div "16" at bounding box center [114, 226] width 16 height 16
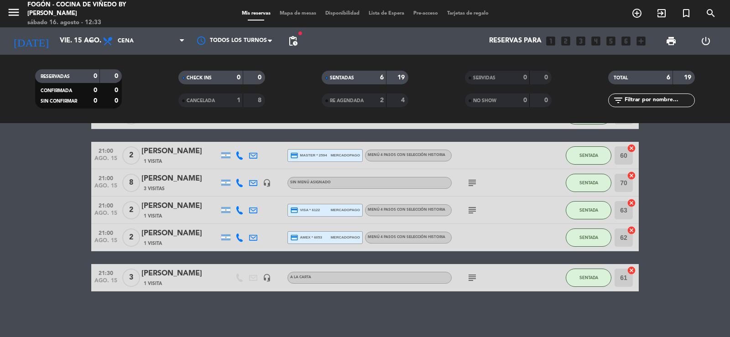
type input "sáb. 16 ago."
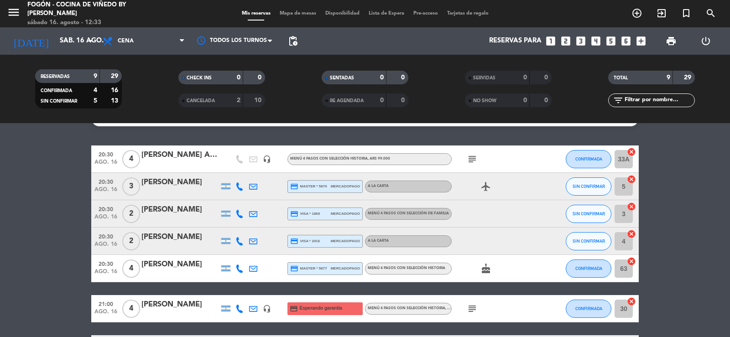
scroll to position [0, 0]
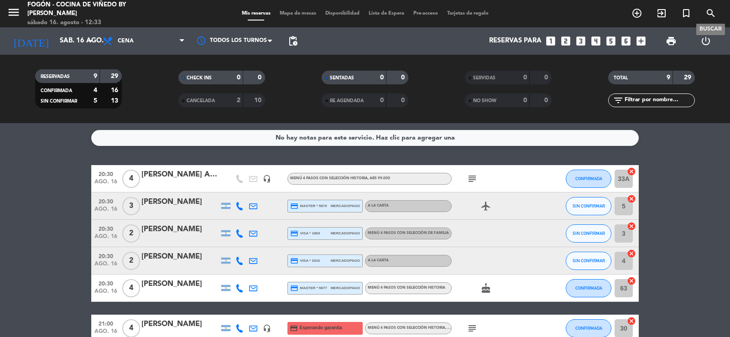
click at [710, 13] on icon "search" at bounding box center [711, 13] width 11 height 11
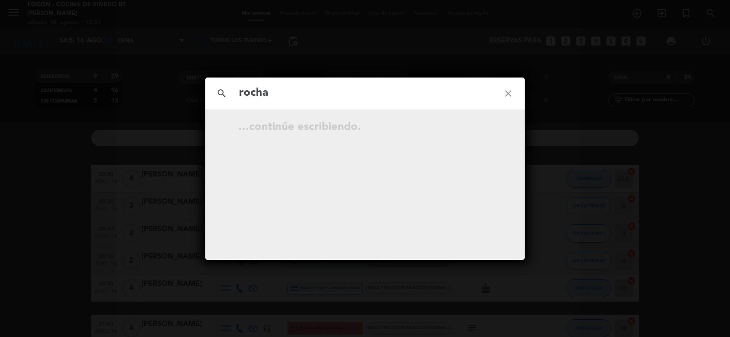
type input "rocha"
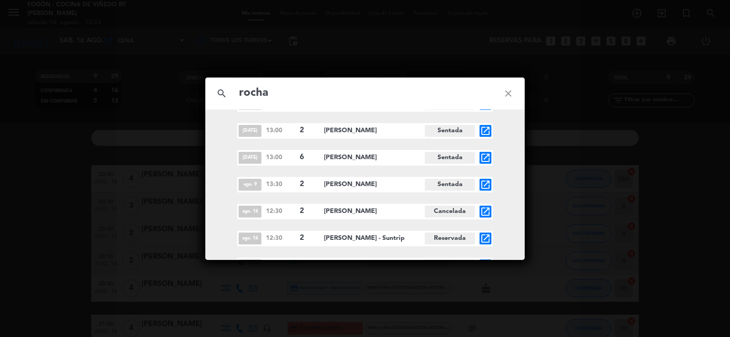
scroll to position [3431, 0]
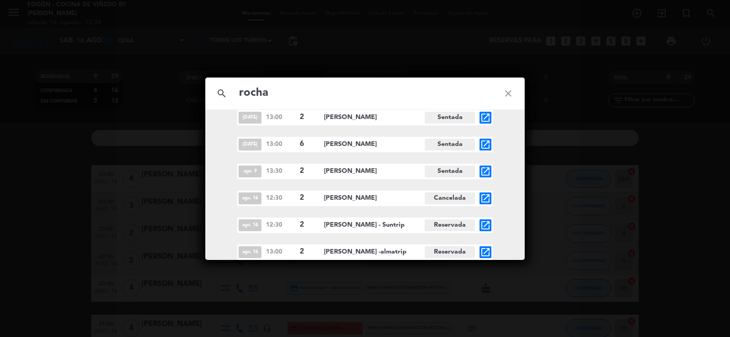
click at [487, 198] on icon "open_in_new" at bounding box center [485, 198] width 11 height 11
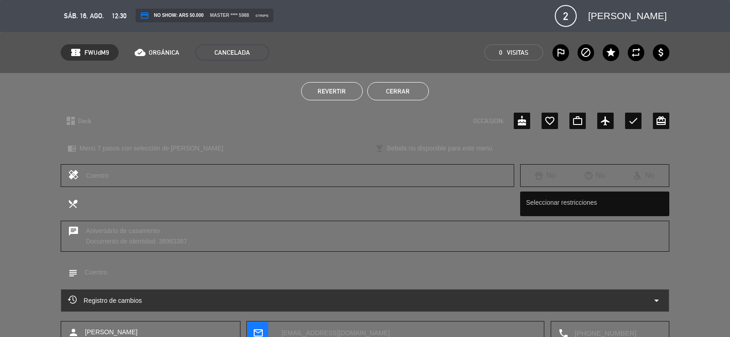
scroll to position [46, 0]
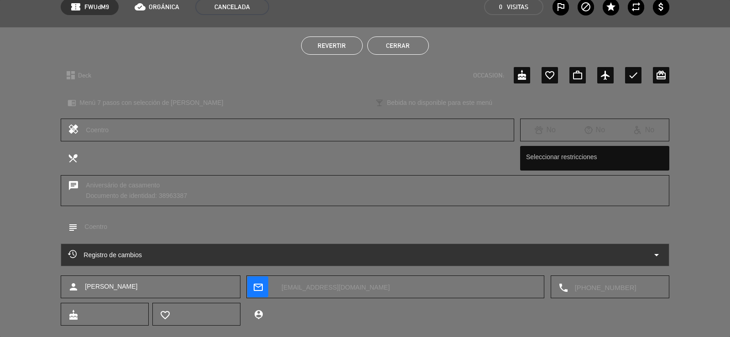
click at [330, 46] on span "Revertir" at bounding box center [332, 45] width 28 height 7
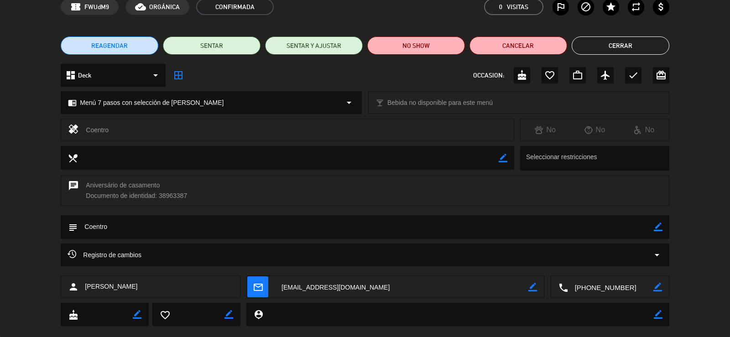
scroll to position [0, 0]
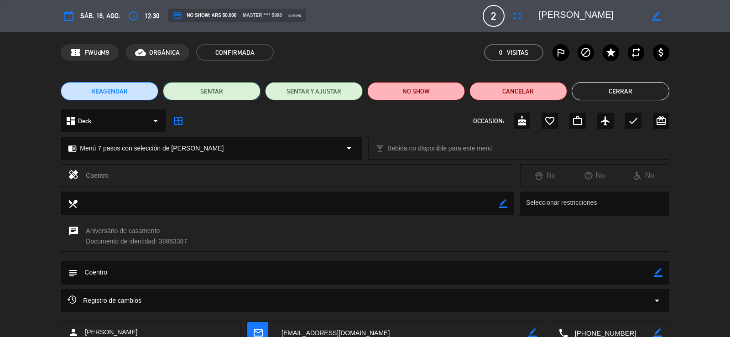
click at [227, 92] on button "SENTAR" at bounding box center [212, 91] width 98 height 18
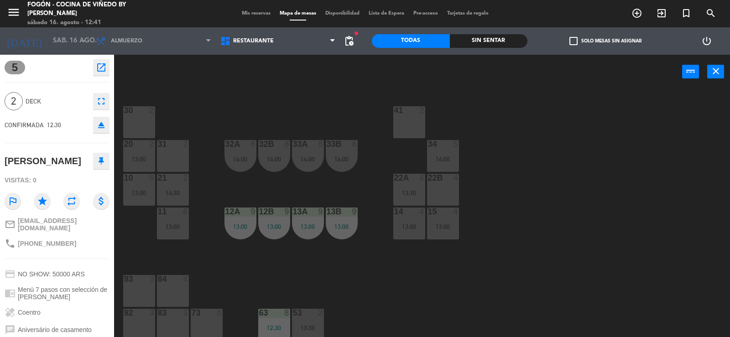
click at [412, 117] on div "41 2" at bounding box center [409, 122] width 32 height 32
click at [721, 69] on icon "close" at bounding box center [716, 71] width 11 height 11
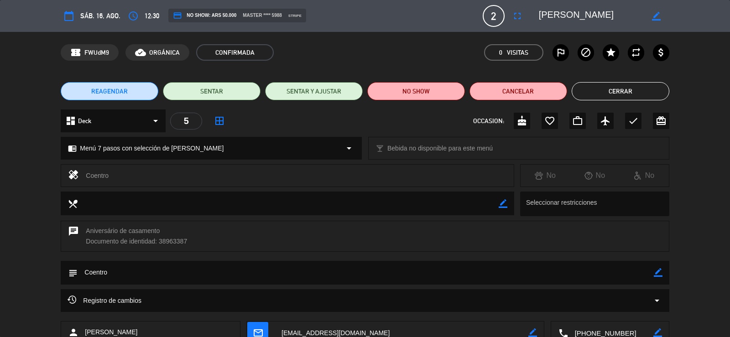
click at [614, 93] on button "Cerrar" at bounding box center [621, 91] width 98 height 18
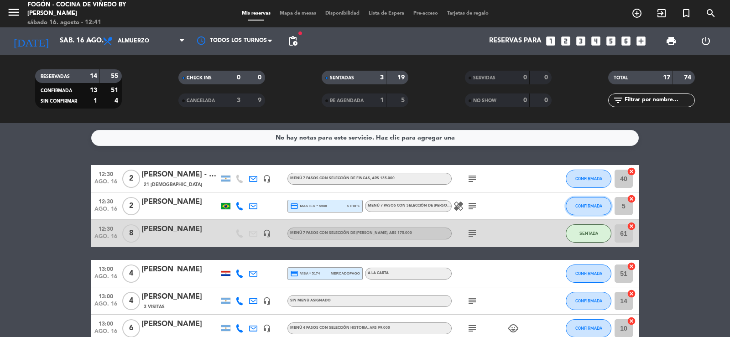
click at [575, 205] on button "CONFIRMADA" at bounding box center [589, 206] width 46 height 18
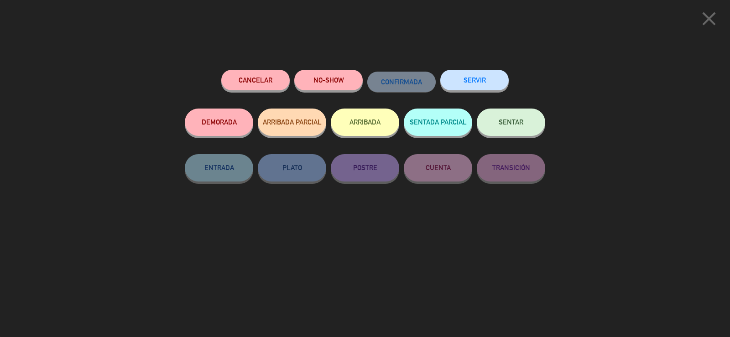
click at [528, 119] on button "SENTAR" at bounding box center [511, 122] width 68 height 27
